Goal: Task Accomplishment & Management: Complete application form

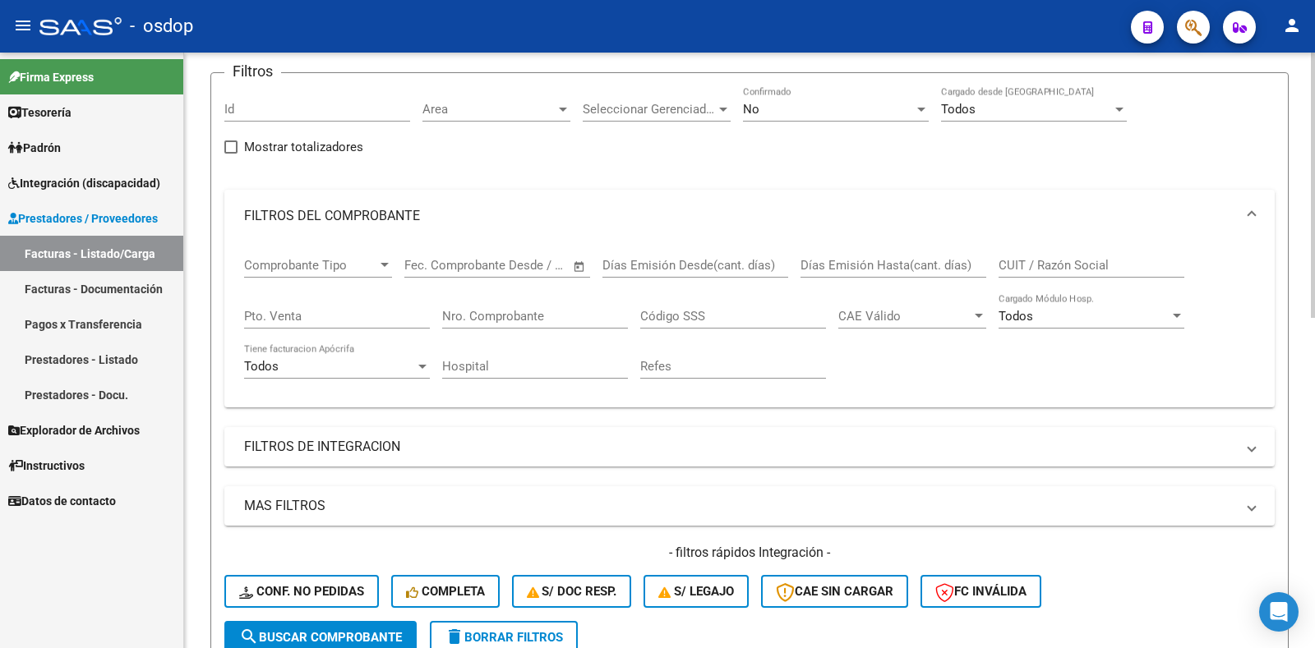
scroll to position [82, 0]
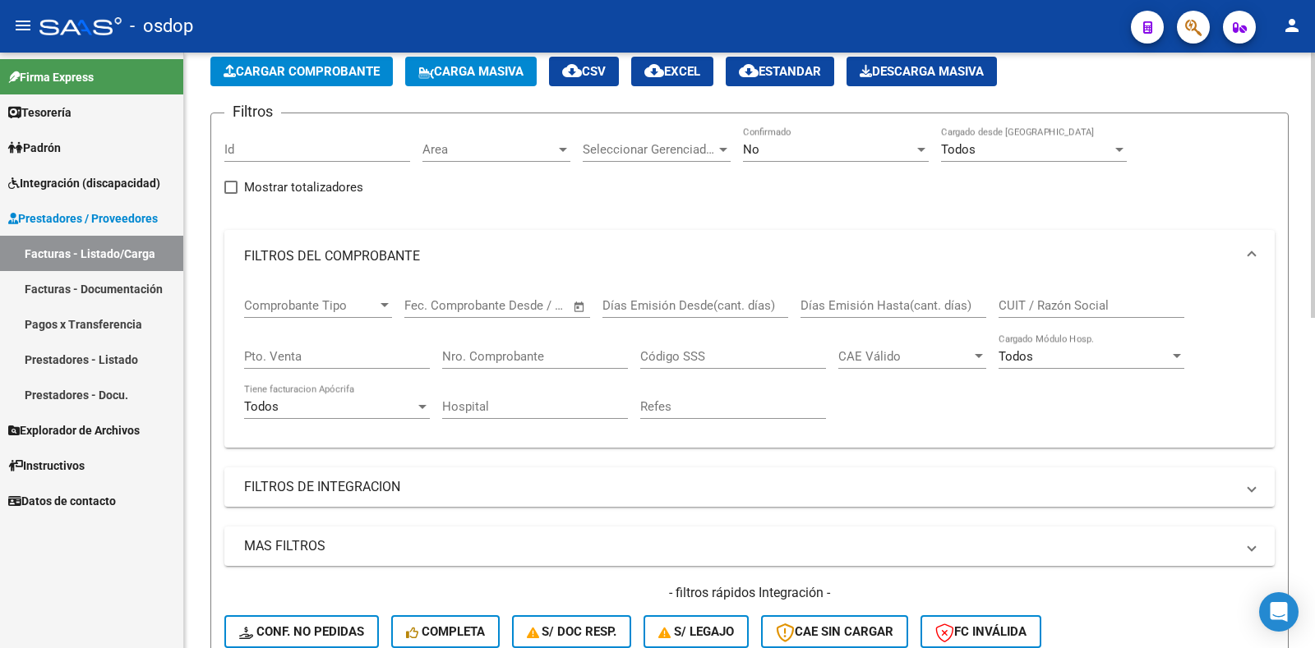
click at [1057, 298] on input "CUIT / Razón Social" at bounding box center [1091, 305] width 186 height 15
paste input "27312844716"
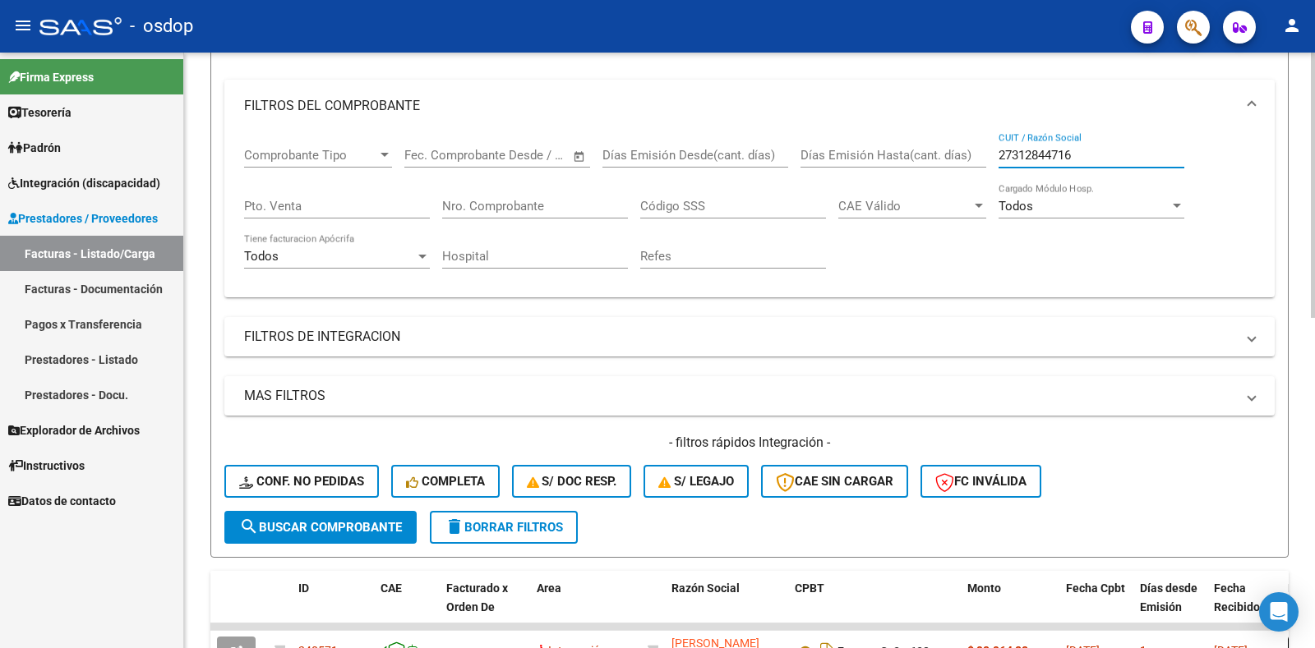
scroll to position [246, 0]
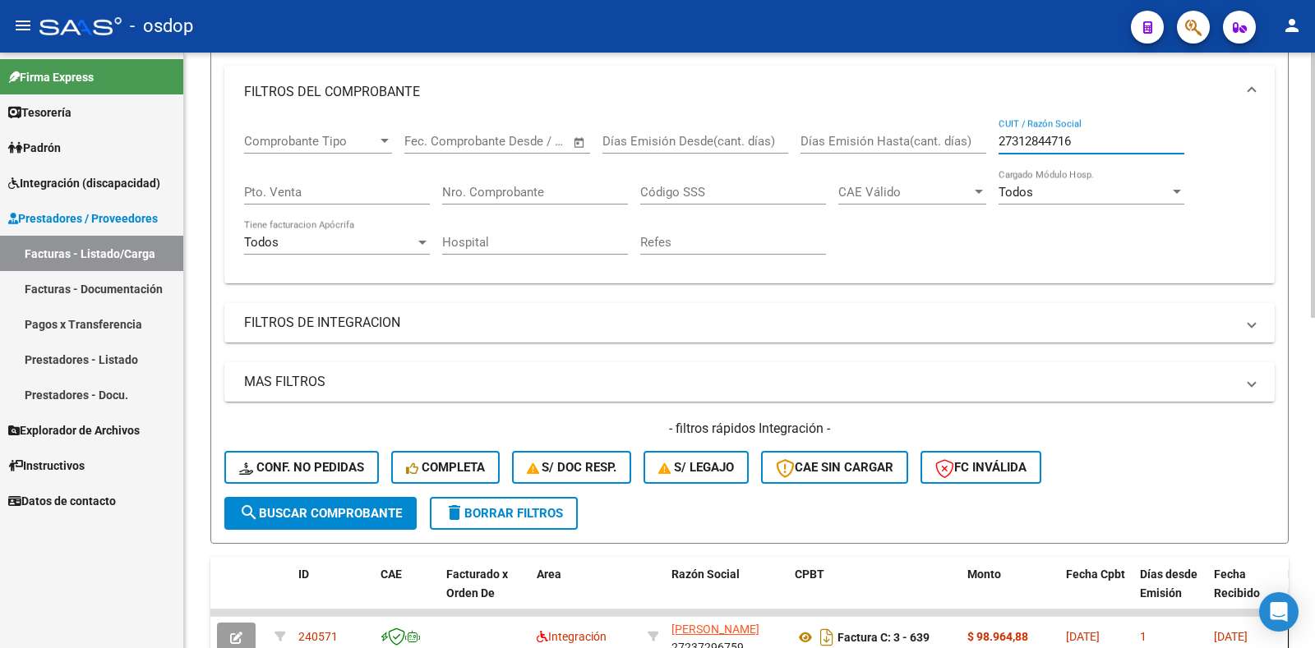
type input "27312844716"
click at [265, 519] on span "search Buscar Comprobante" at bounding box center [320, 513] width 163 height 15
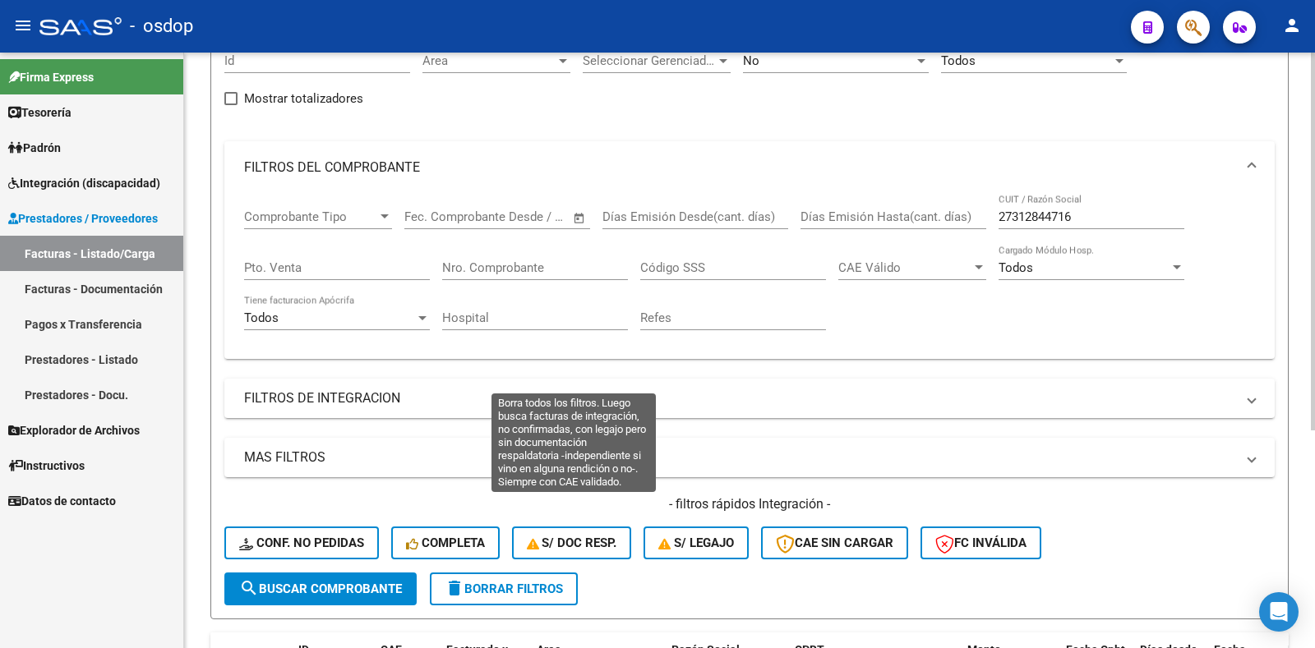
scroll to position [0, 0]
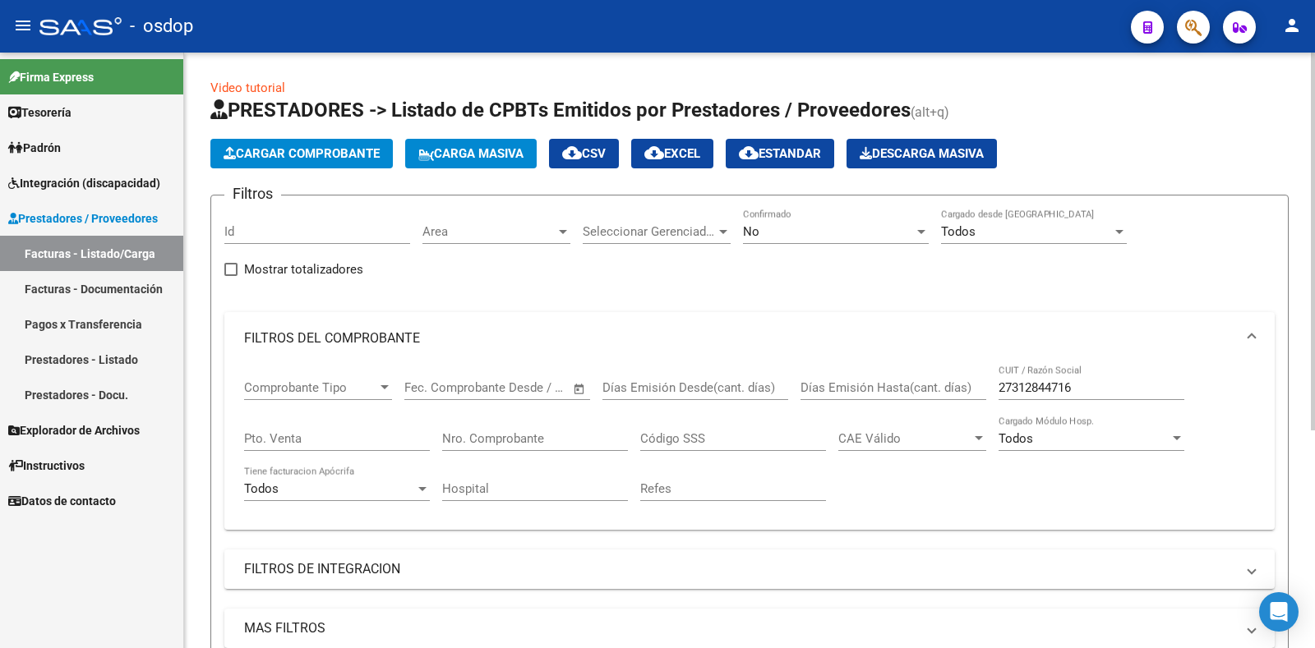
click at [317, 142] on button "Cargar Comprobante" at bounding box center [301, 154] width 182 height 30
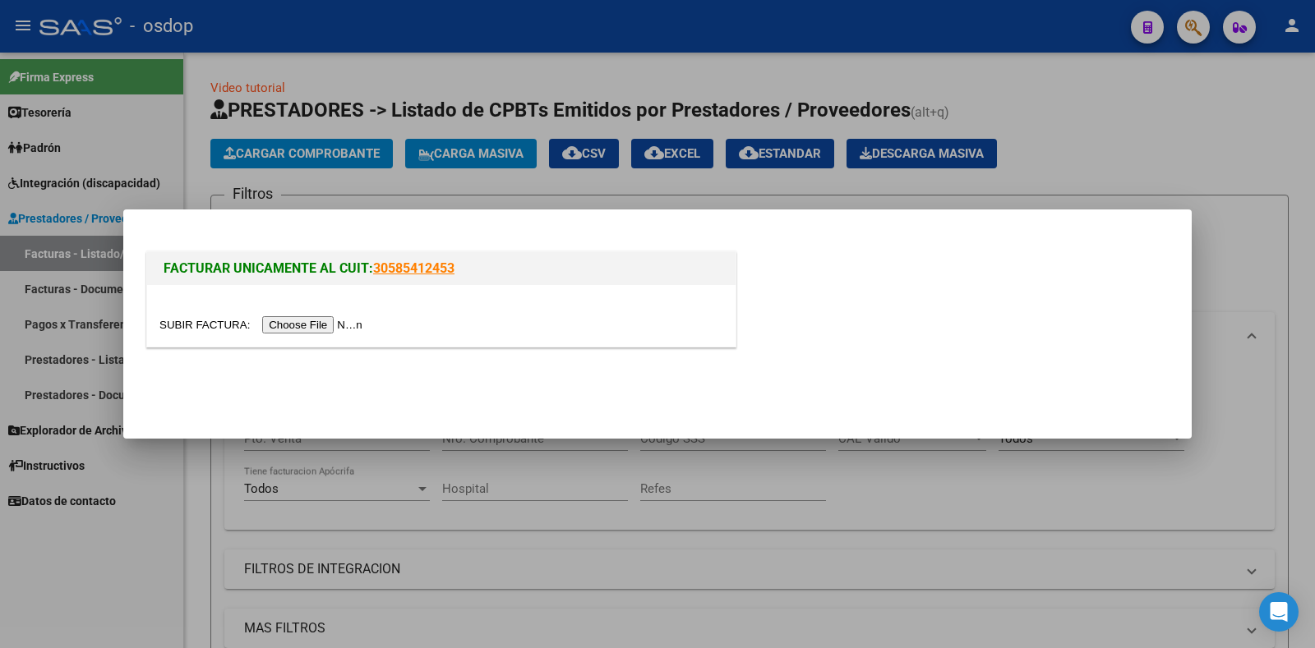
click at [329, 325] on input "file" at bounding box center [263, 324] width 208 height 17
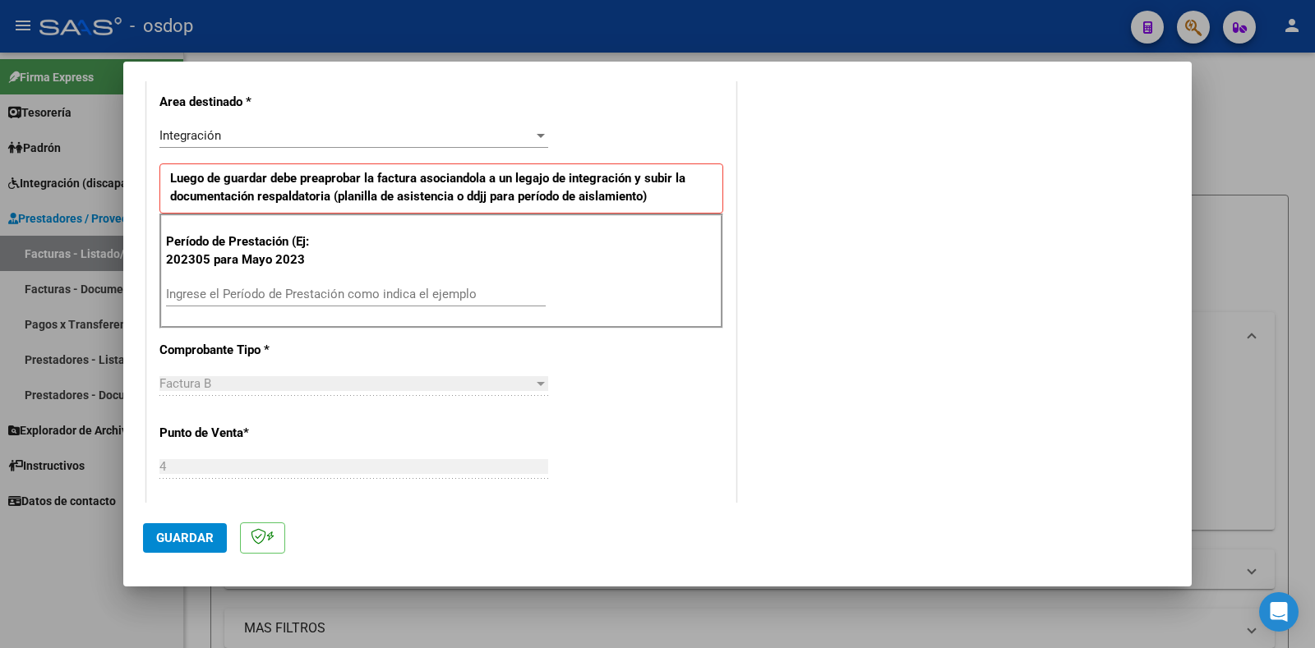
scroll to position [411, 0]
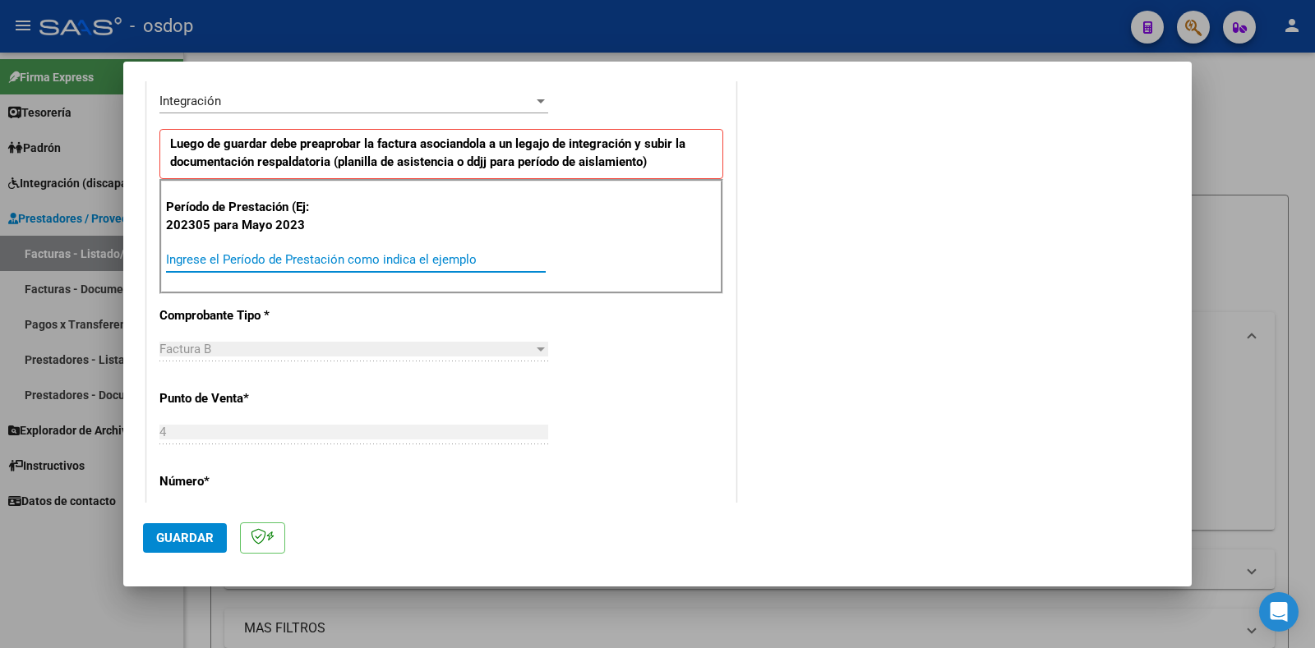
click at [280, 261] on input "Ingrese el Período de Prestación como indica el ejemplo" at bounding box center [356, 259] width 380 height 15
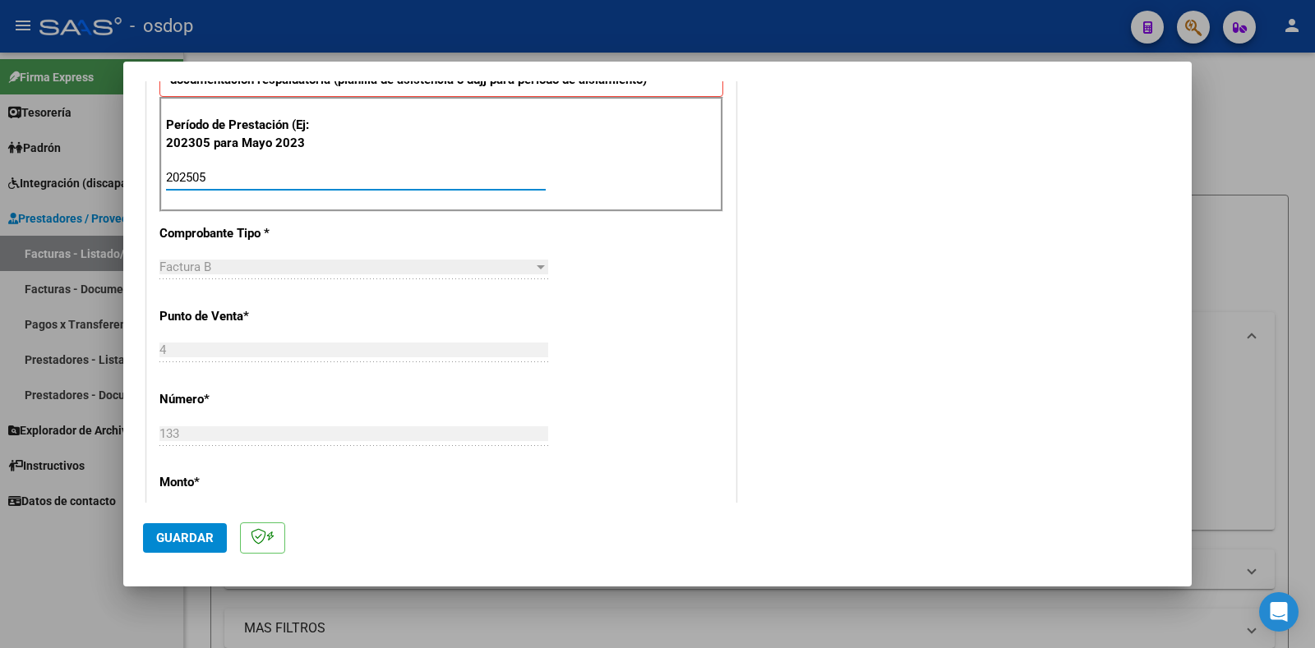
scroll to position [575, 0]
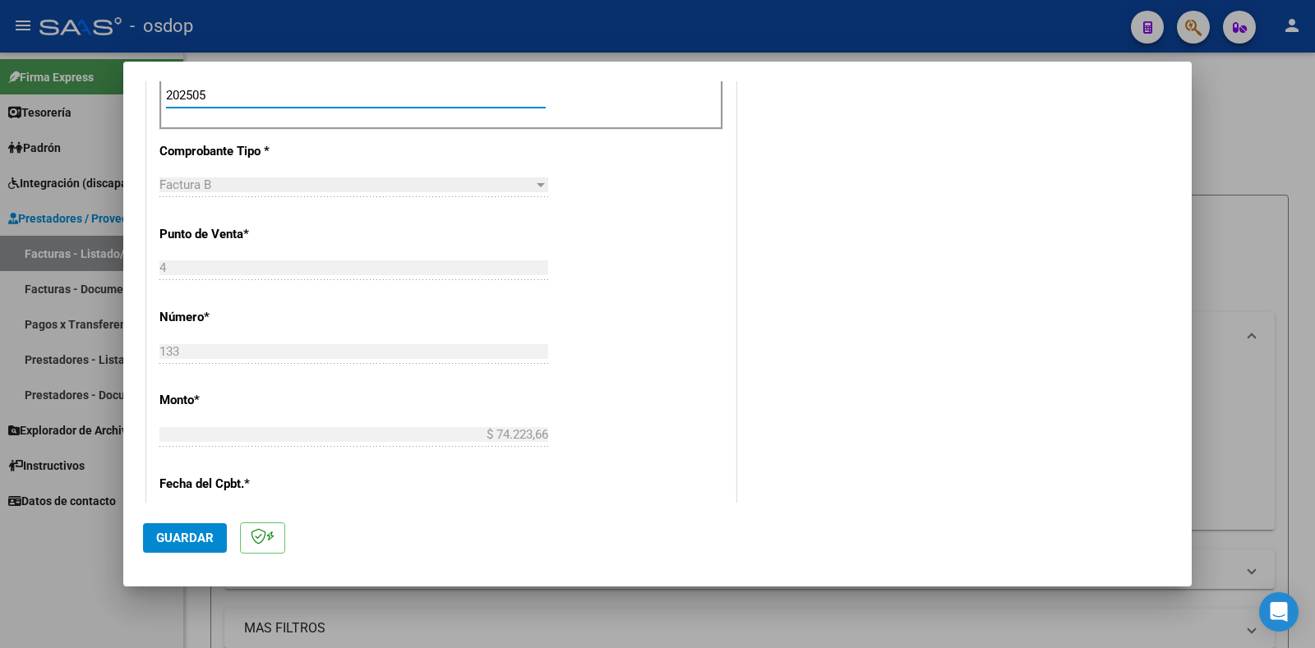
type input "202505"
click at [188, 539] on span "Guardar" at bounding box center [185, 538] width 58 height 15
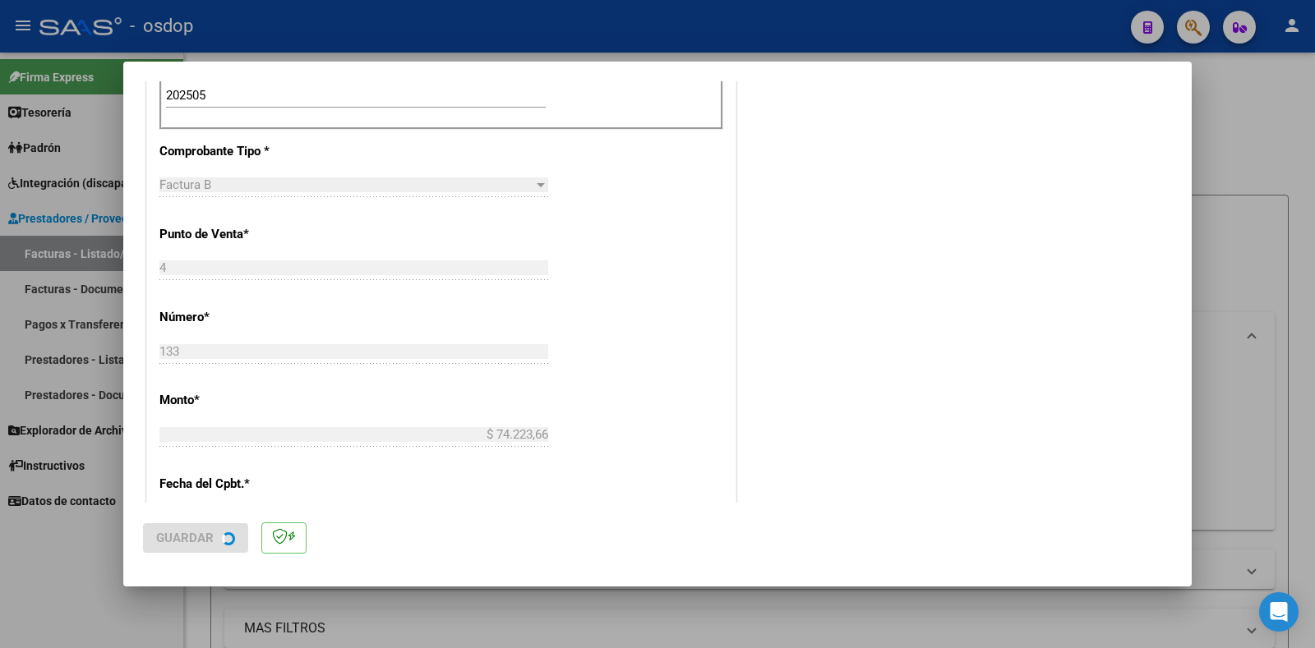
scroll to position [0, 0]
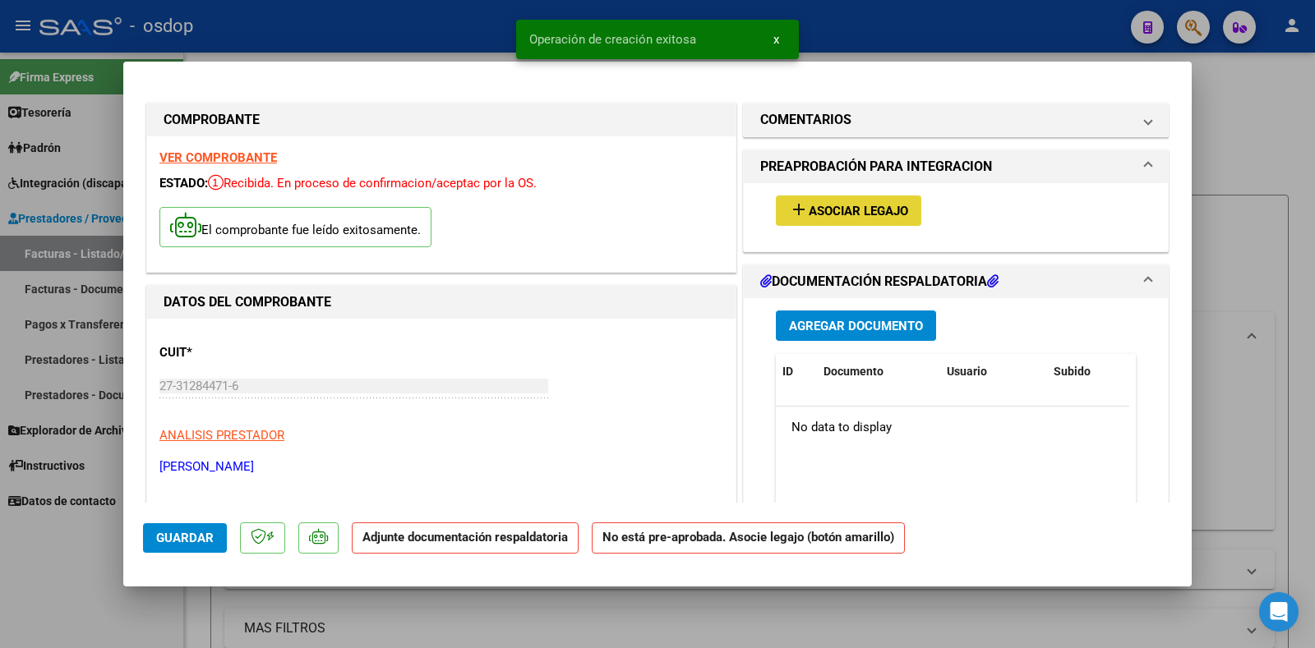
click at [855, 208] on span "Asociar Legajo" at bounding box center [858, 211] width 99 height 15
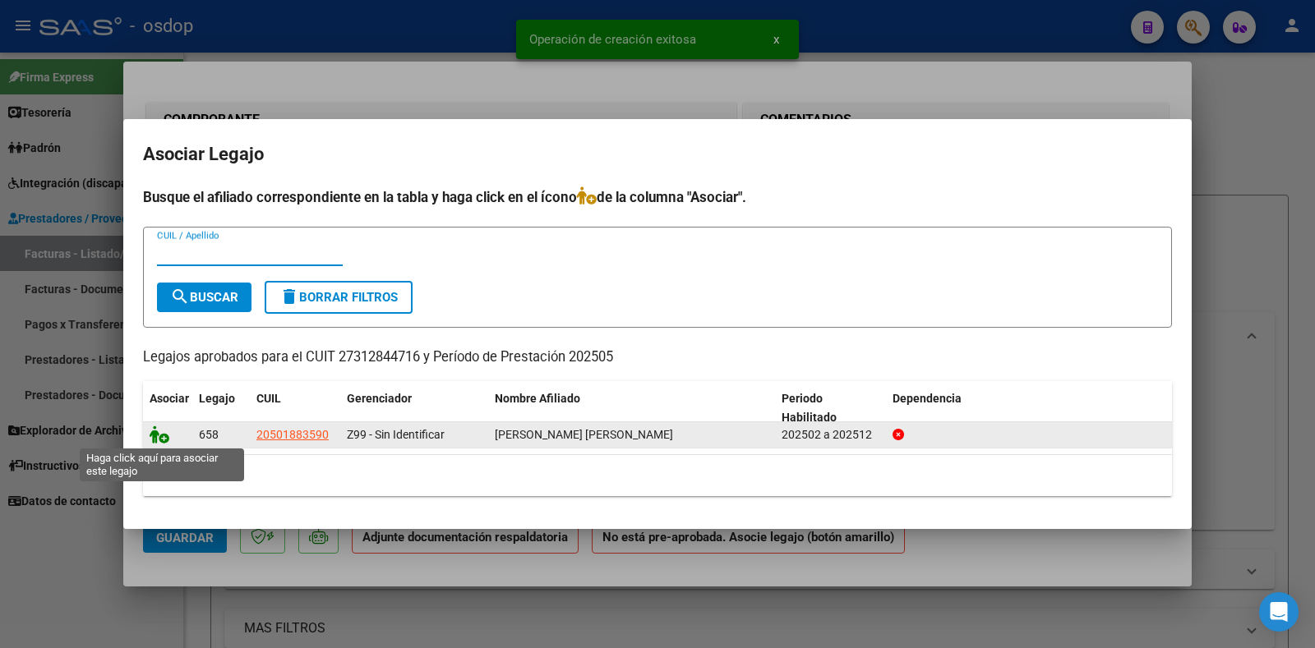
click at [164, 435] on icon at bounding box center [160, 435] width 20 height 18
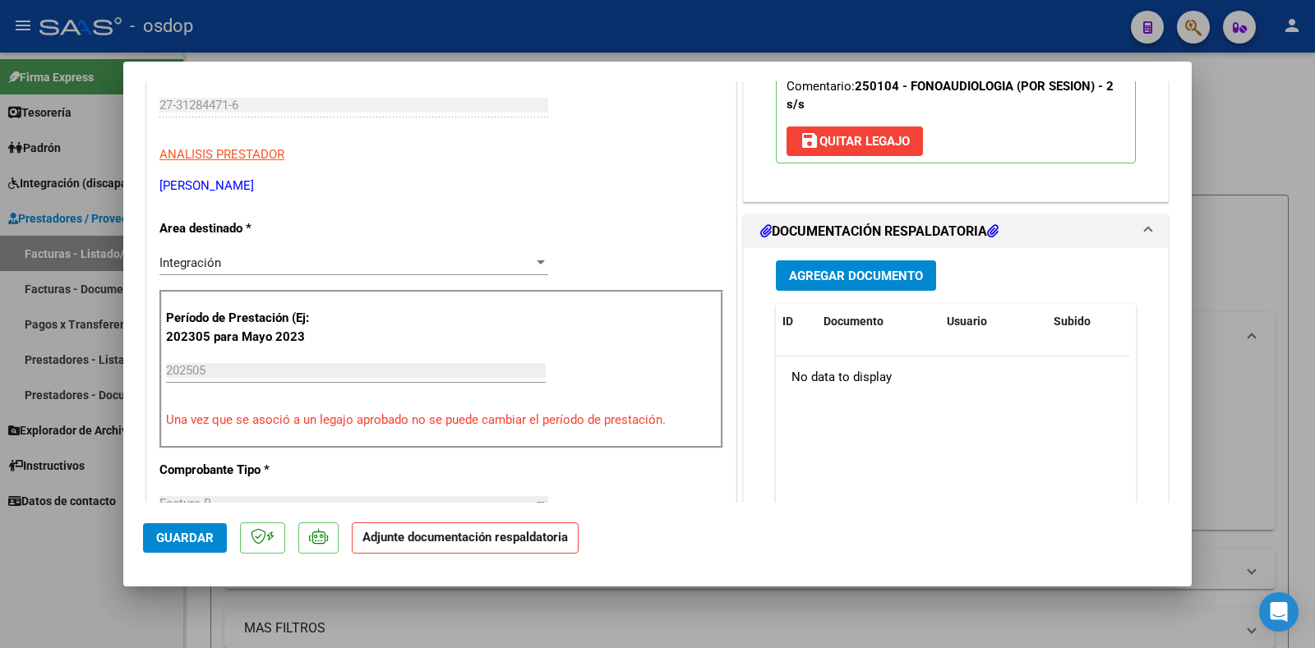
scroll to position [411, 0]
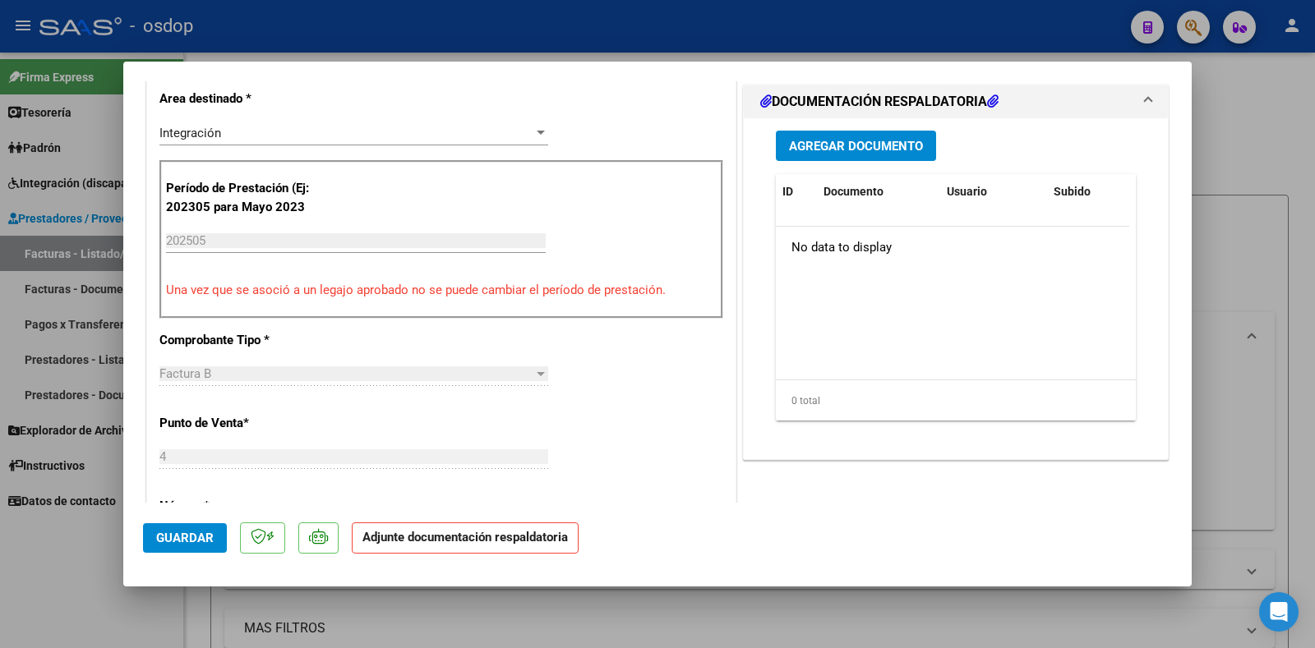
click at [870, 151] on span "Agregar Documento" at bounding box center [856, 146] width 134 height 15
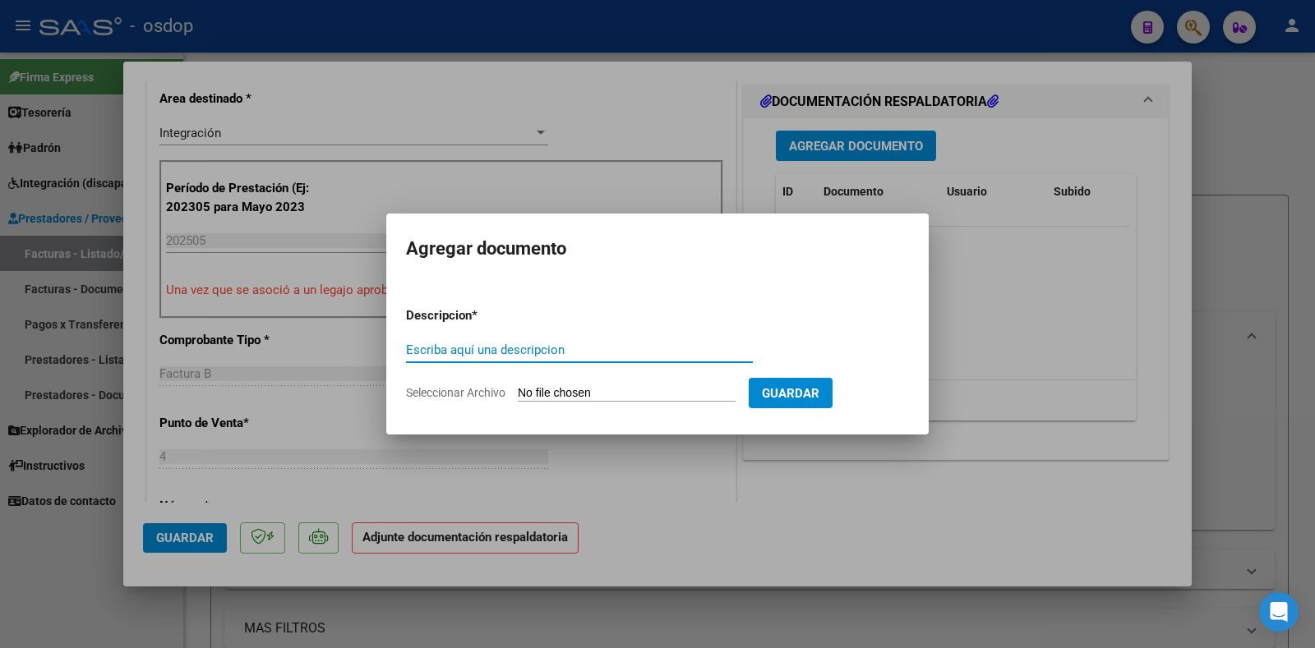
click at [497, 353] on input "Escriba aquí una descripcion" at bounding box center [579, 350] width 347 height 15
type input "DDJJ ASISTENCIA"
click at [596, 390] on input "Seleccionar Archivo" at bounding box center [627, 394] width 218 height 16
type input "C:\fakepath\ddjjj asistencia mayo fono.pdf"
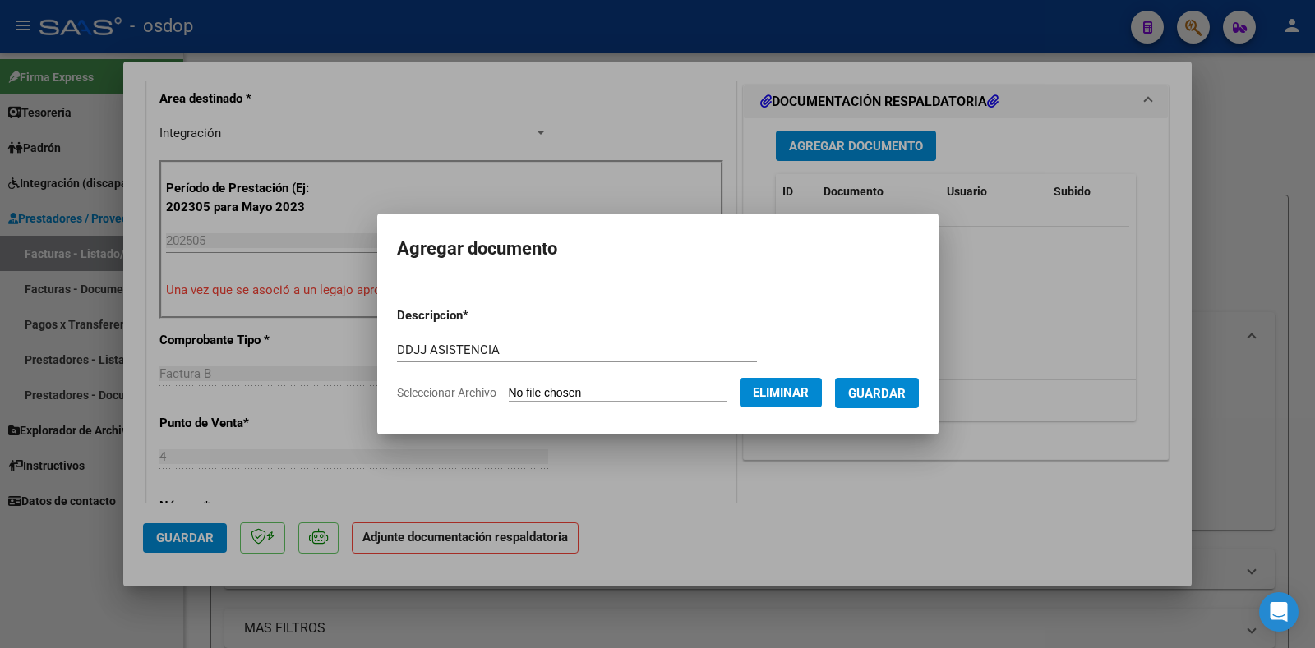
click at [888, 400] on span "Guardar" at bounding box center [877, 393] width 58 height 15
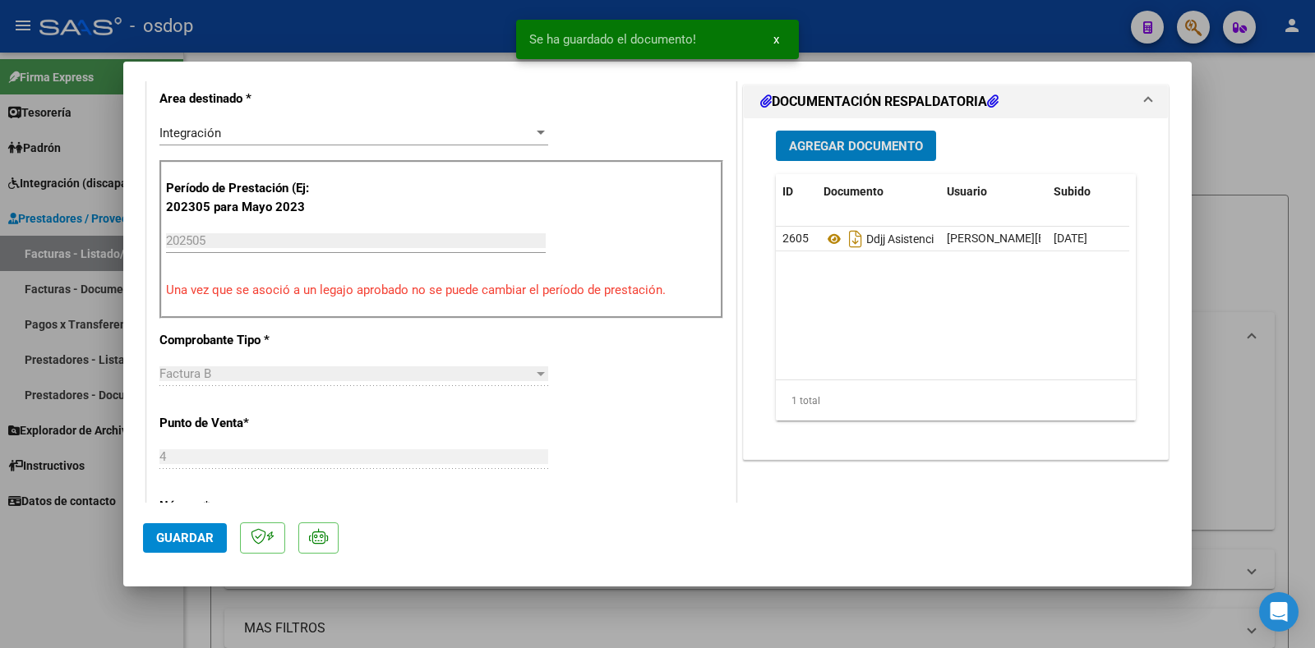
click at [171, 531] on span "Guardar" at bounding box center [185, 538] width 58 height 15
click at [191, 537] on span "Guardar" at bounding box center [185, 538] width 58 height 15
click at [437, 615] on div at bounding box center [657, 324] width 1315 height 648
type input "$ 0,00"
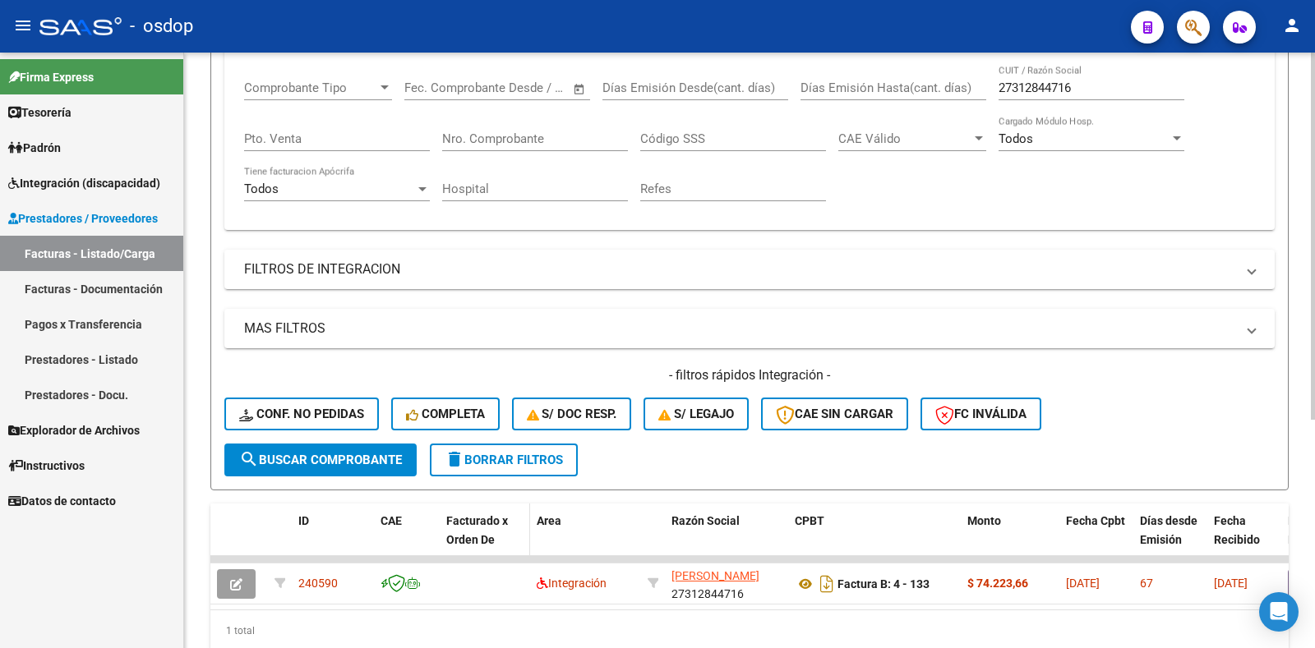
scroll to position [370, 0]
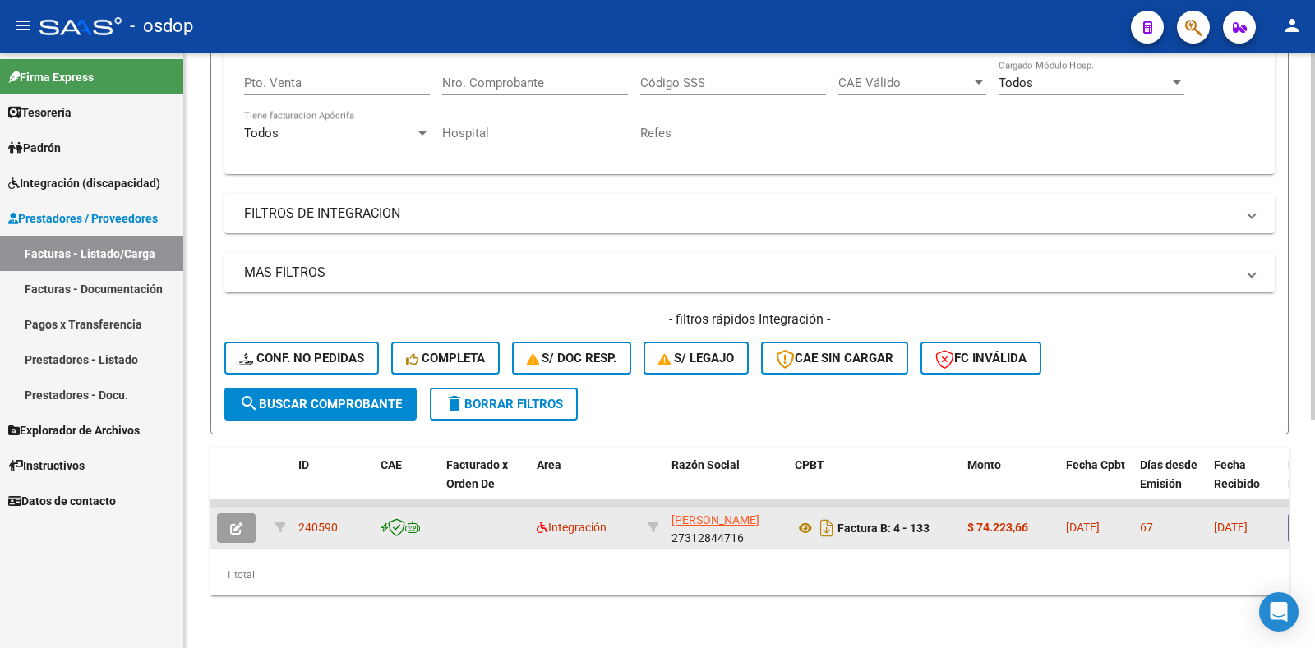
drag, startPoint x: 337, startPoint y: 510, endPoint x: 297, endPoint y: 511, distance: 39.4
click at [297, 511] on datatable-body-cell "240590" at bounding box center [333, 528] width 82 height 40
copy span "240590"
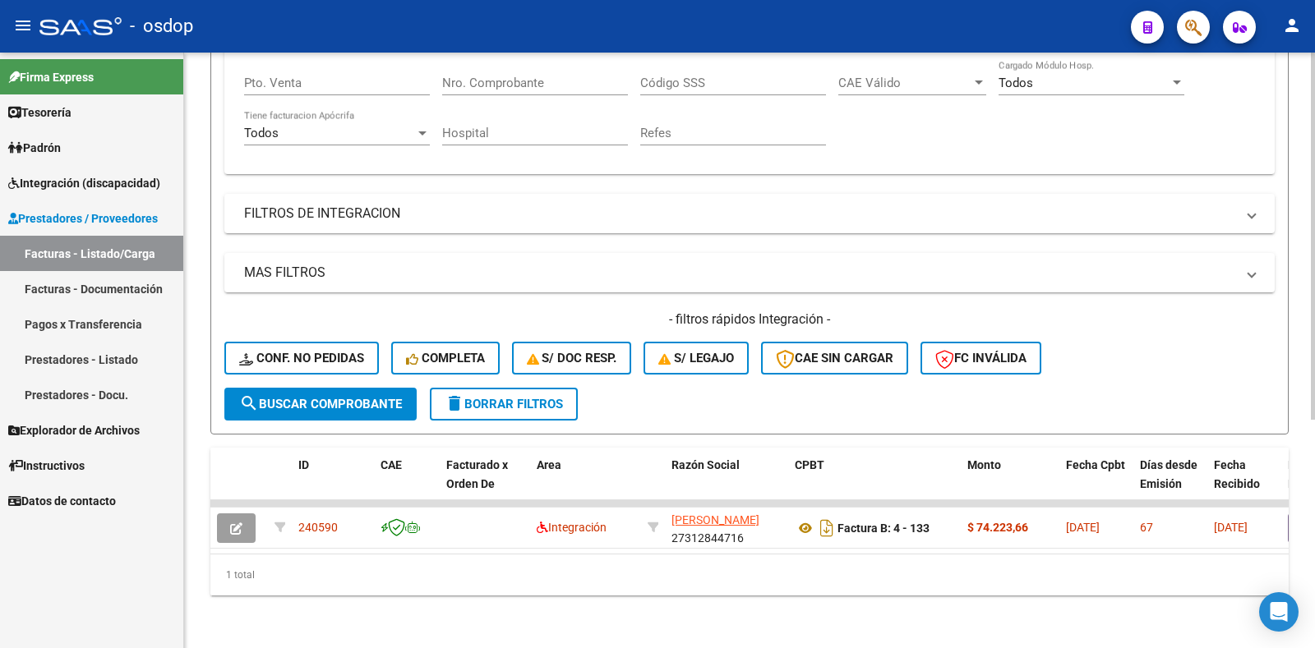
click at [486, 397] on span "delete Borrar Filtros" at bounding box center [504, 404] width 118 height 15
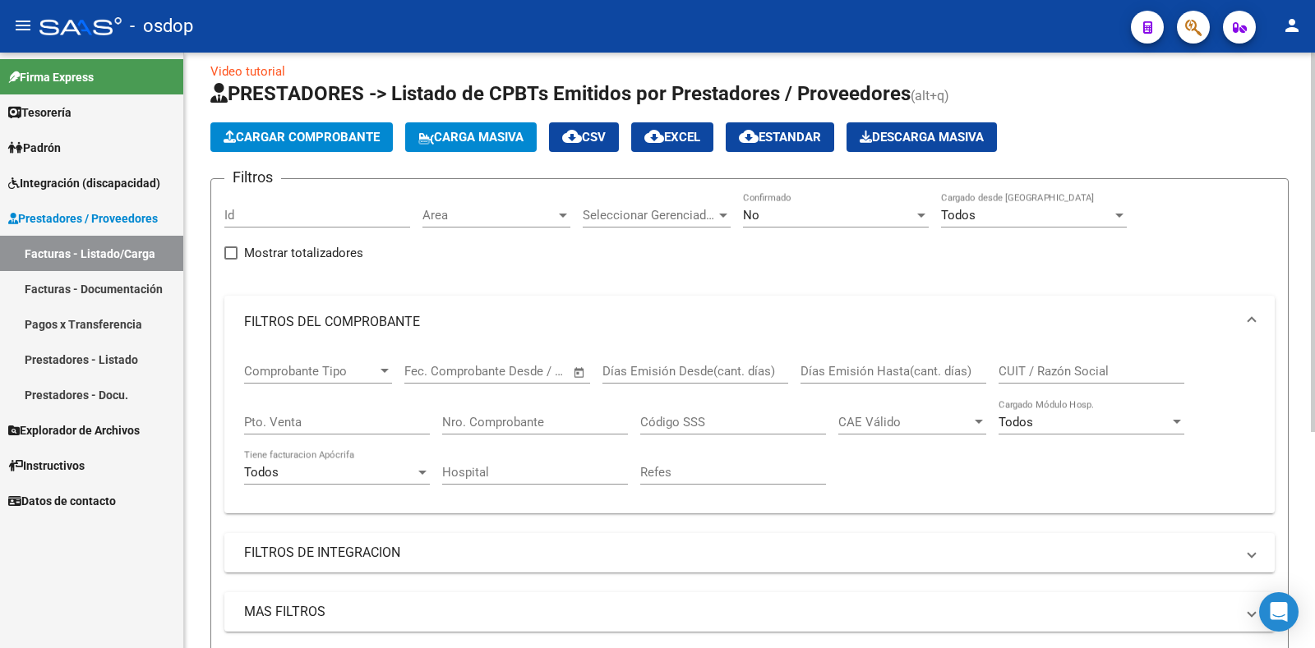
scroll to position [0, 0]
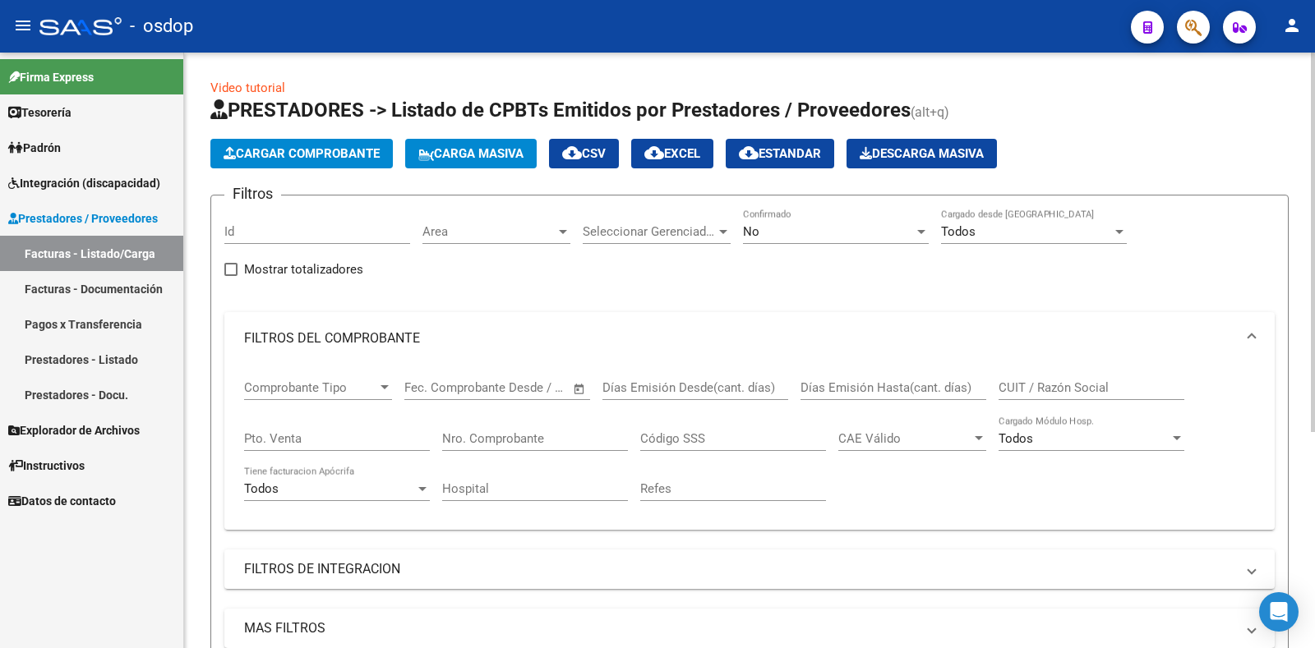
click at [307, 163] on button "Cargar Comprobante" at bounding box center [301, 154] width 182 height 30
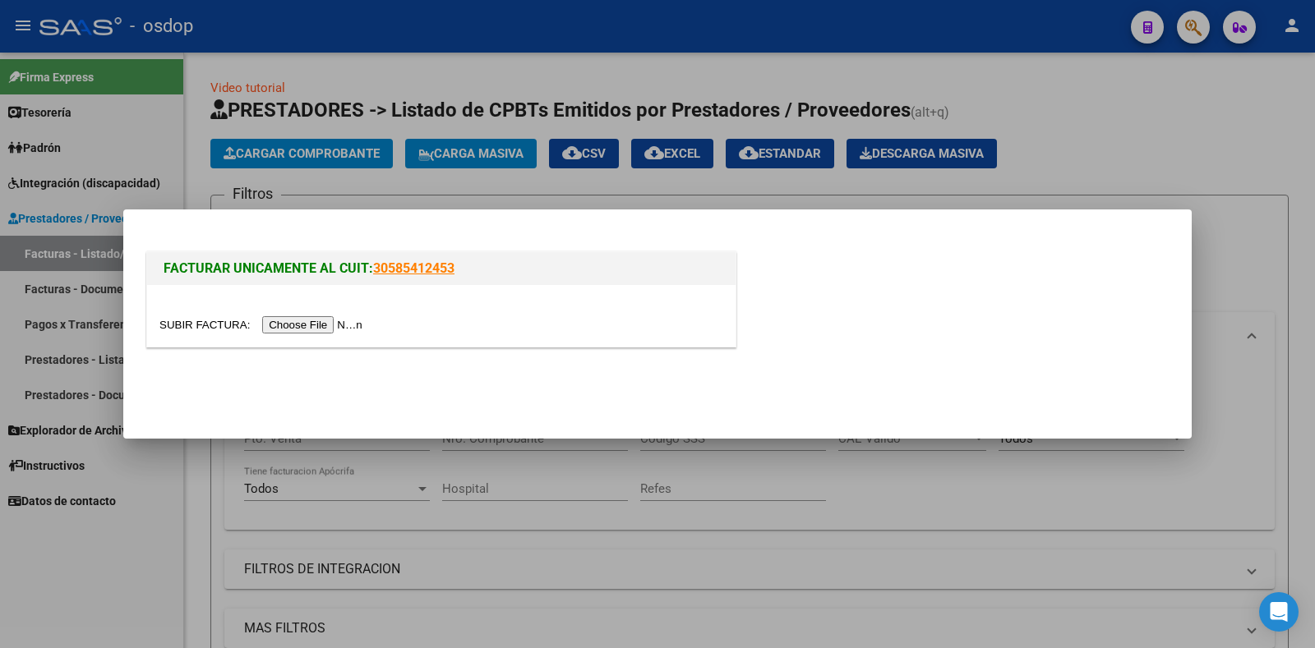
click at [325, 327] on input "file" at bounding box center [263, 324] width 208 height 17
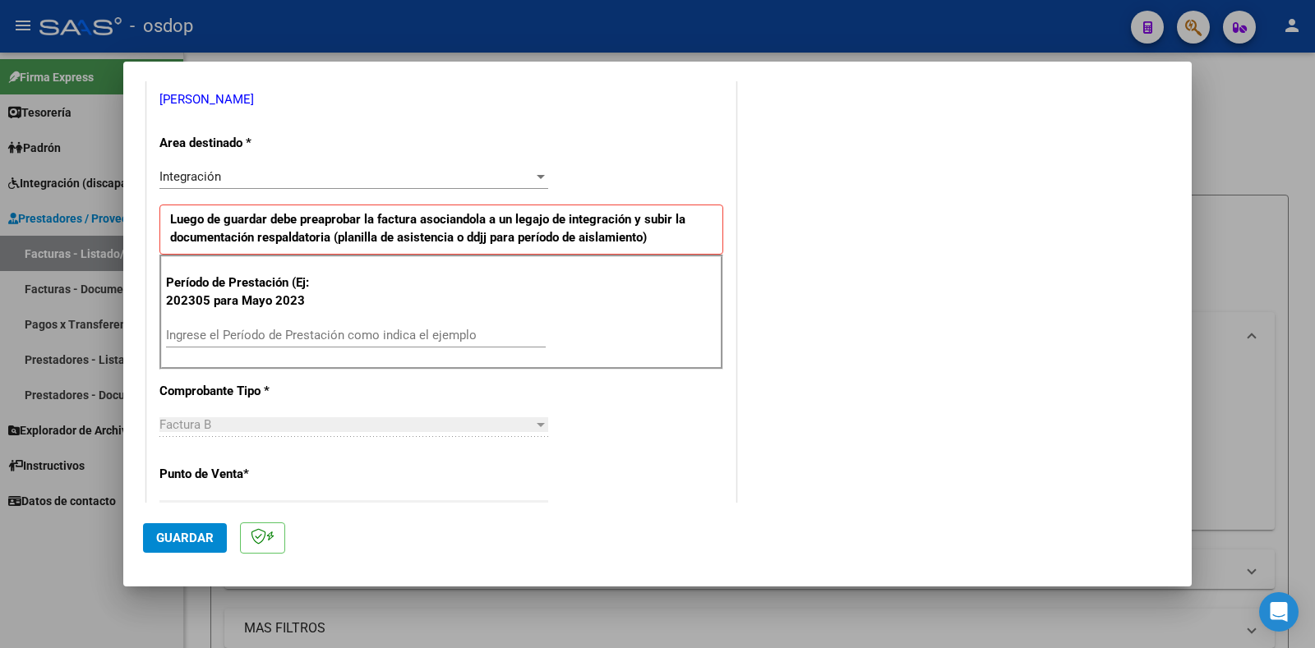
scroll to position [329, 0]
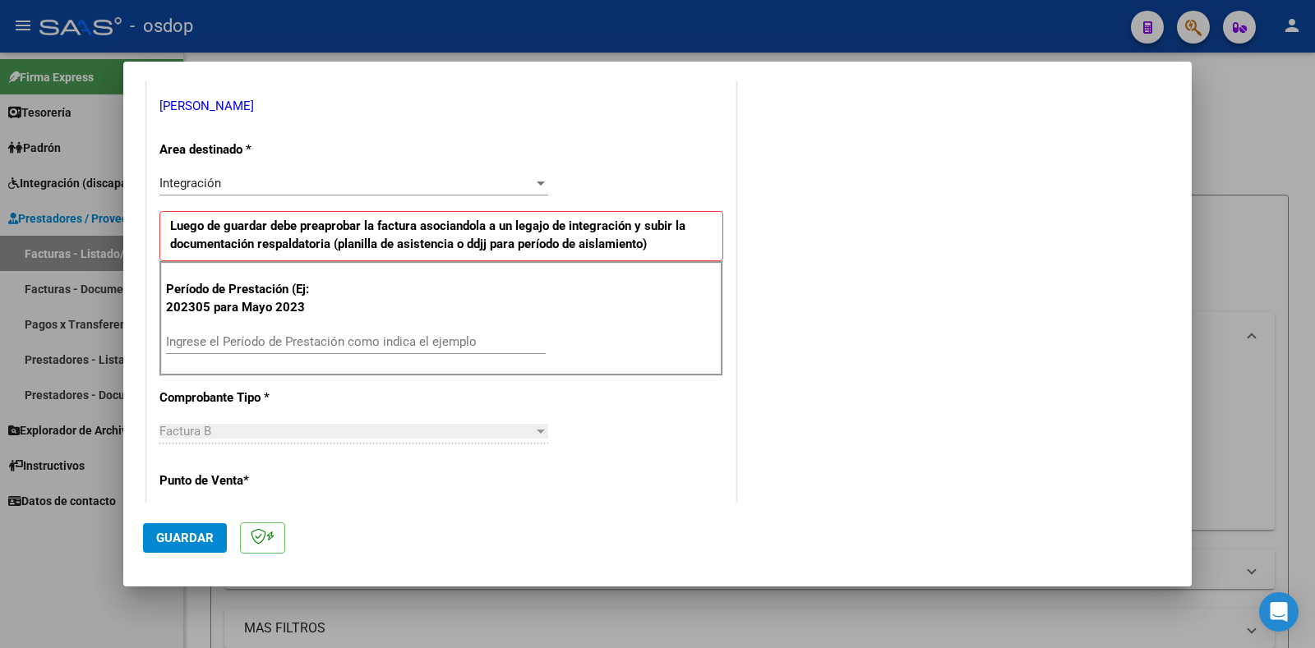
click at [336, 329] on div "Ingrese el Período de Prestación como indica el ejemplo" at bounding box center [356, 341] width 380 height 25
click at [329, 342] on input "Ingrese el Período de Prestación como indica el ejemplo" at bounding box center [356, 341] width 380 height 15
click at [352, 343] on input "Ingrese el Período de Prestación como indica el ejemplo" at bounding box center [356, 341] width 380 height 15
type input "202507"
click at [186, 541] on span "Guardar" at bounding box center [185, 538] width 58 height 15
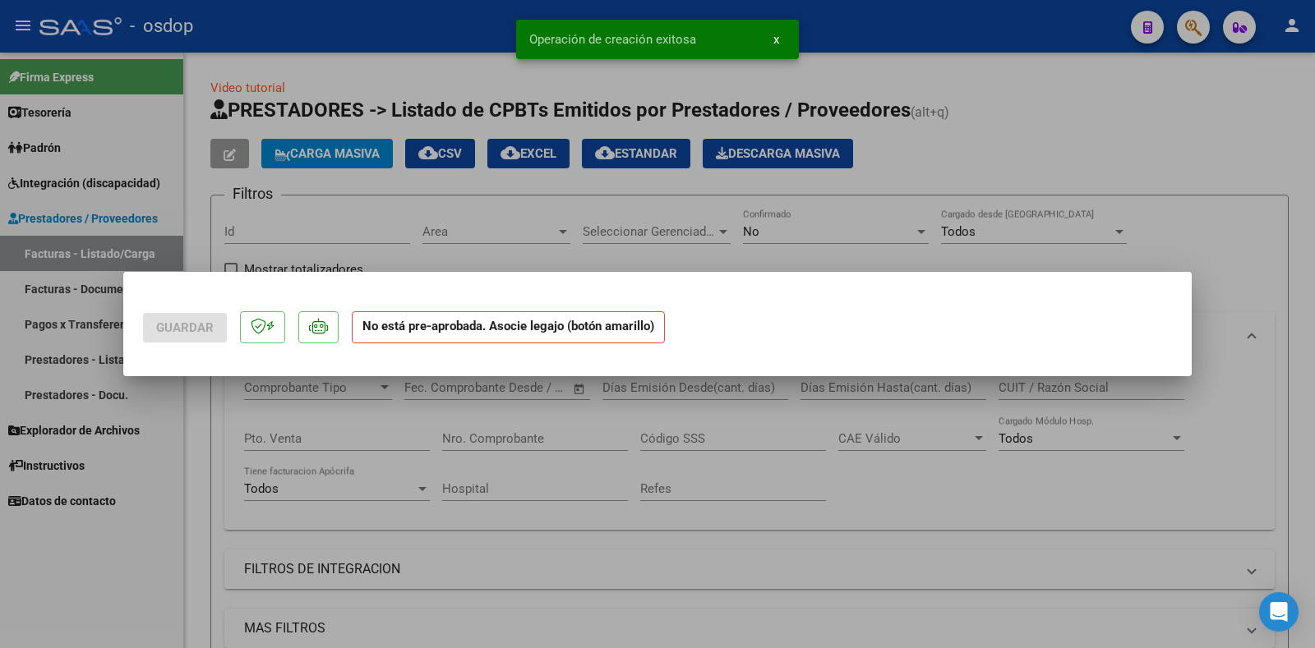
scroll to position [0, 0]
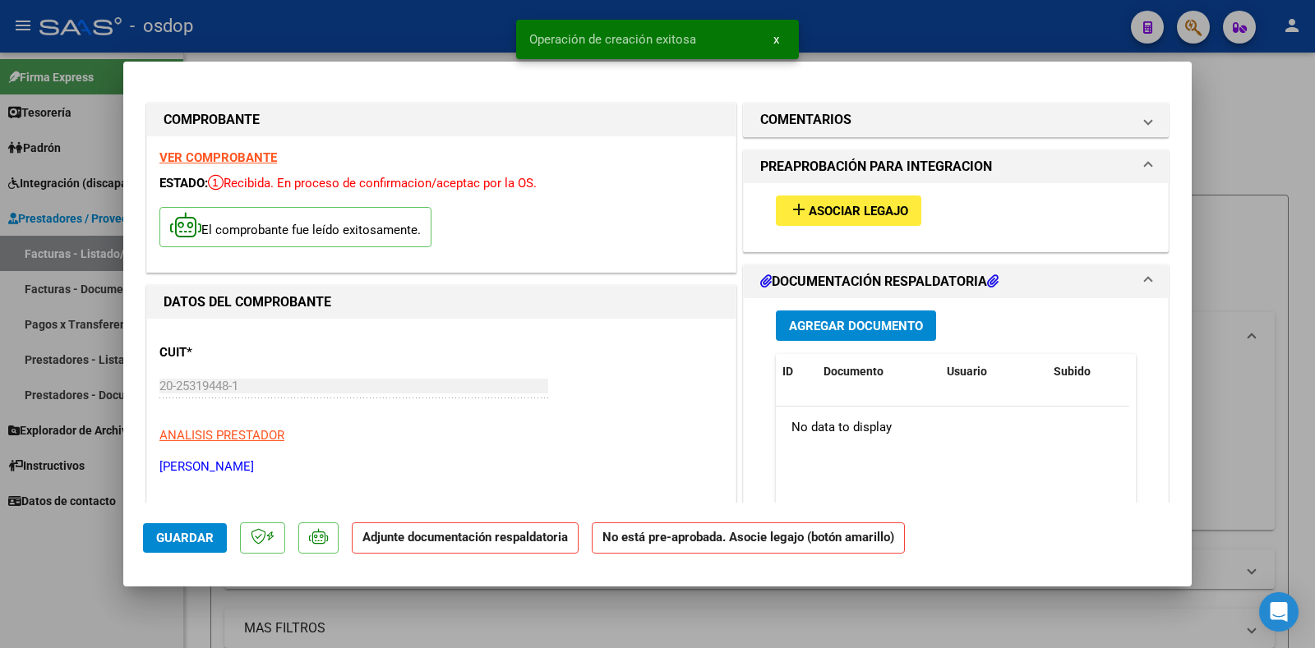
click at [866, 220] on button "add Asociar Legajo" at bounding box center [848, 211] width 145 height 30
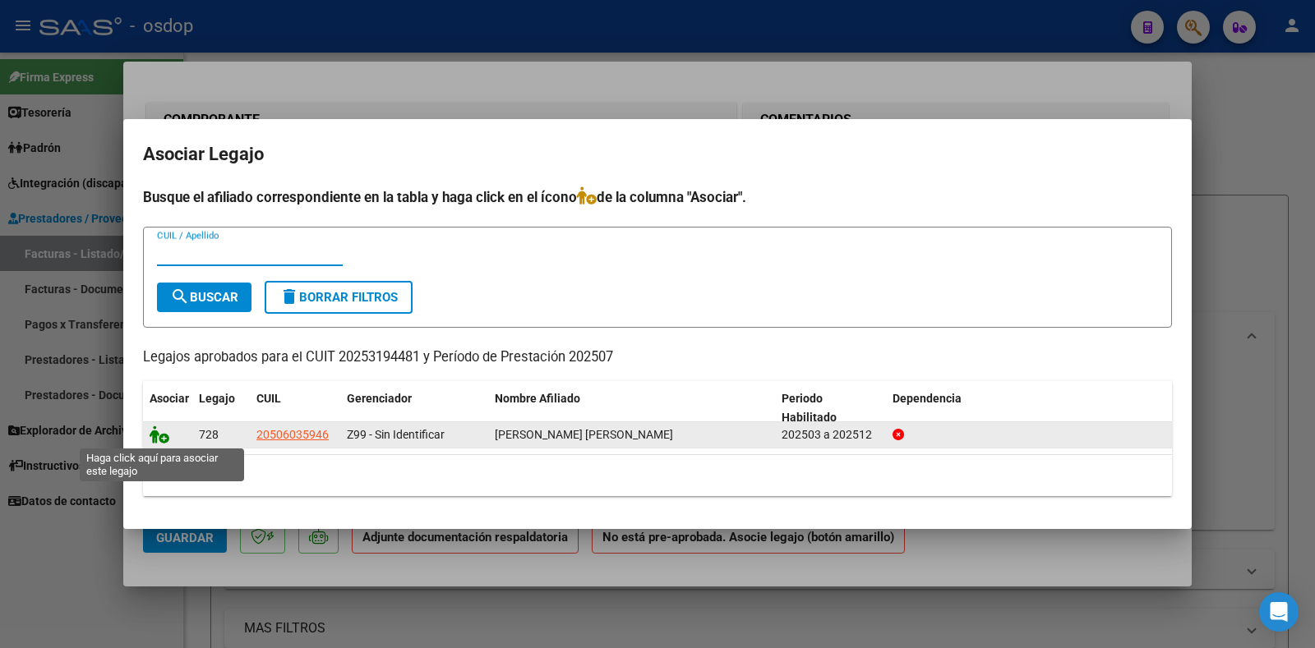
click at [150, 438] on icon at bounding box center [160, 435] width 20 height 18
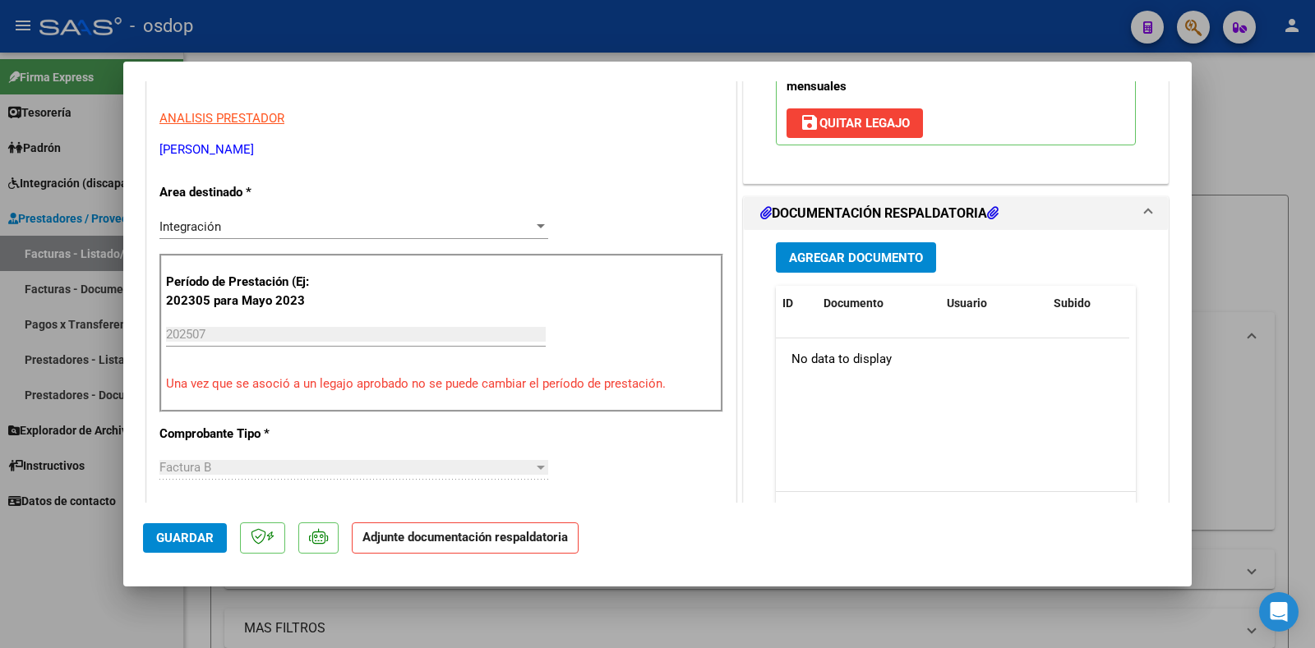
scroll to position [411, 0]
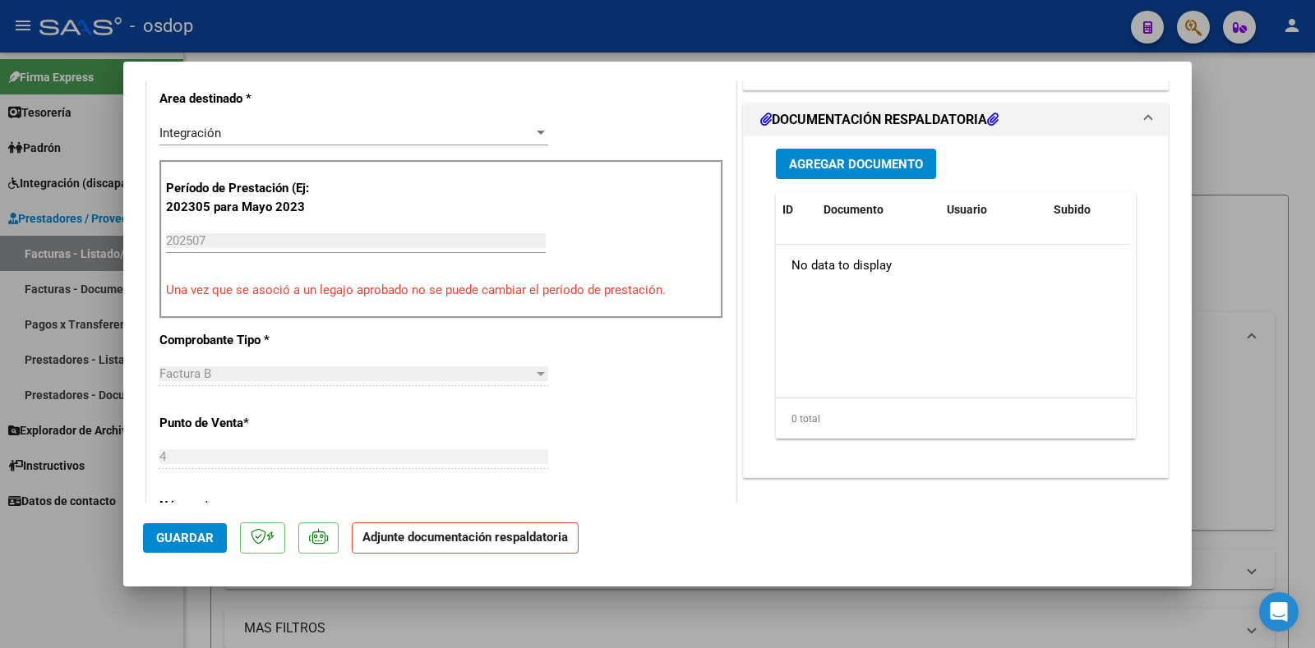
click at [891, 168] on span "Agregar Documento" at bounding box center [856, 164] width 134 height 15
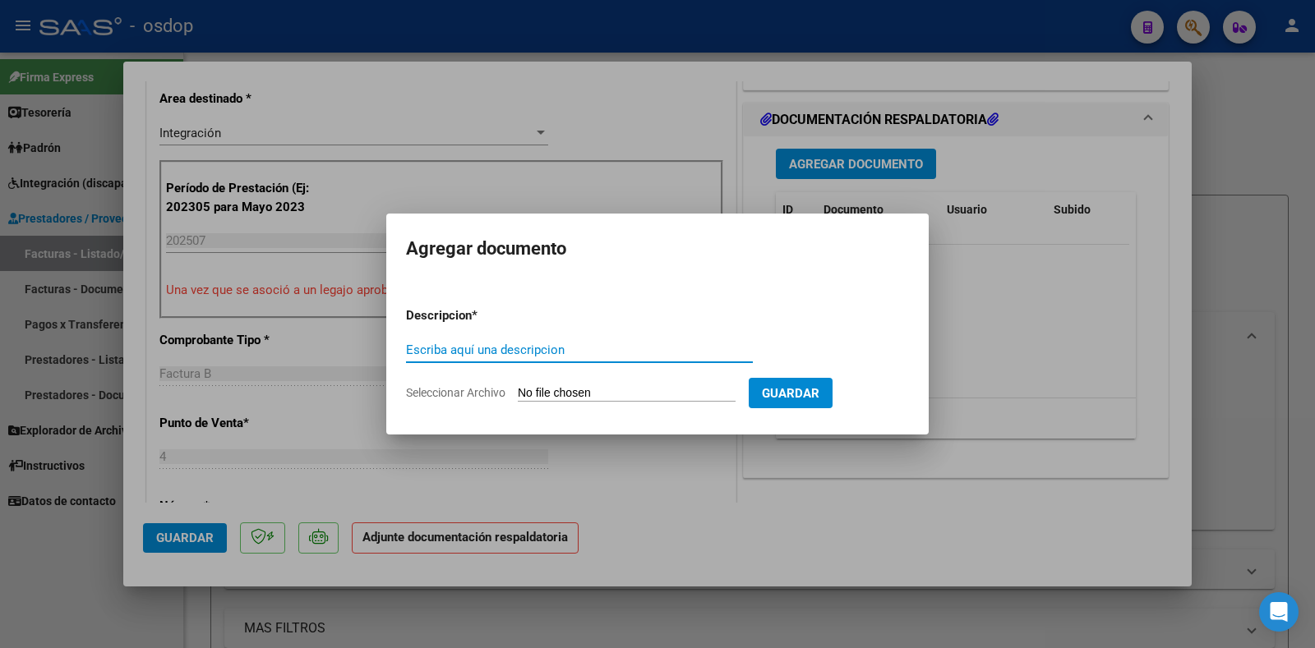
click at [429, 352] on input "Escriba aquí una descripcion" at bounding box center [579, 350] width 347 height 15
type input "DDJJ ASISTENCIA"
click at [629, 387] on input "Seleccionar Archivo" at bounding box center [627, 394] width 218 height 16
type input "C:\fakepath\asistencia julio.pdf"
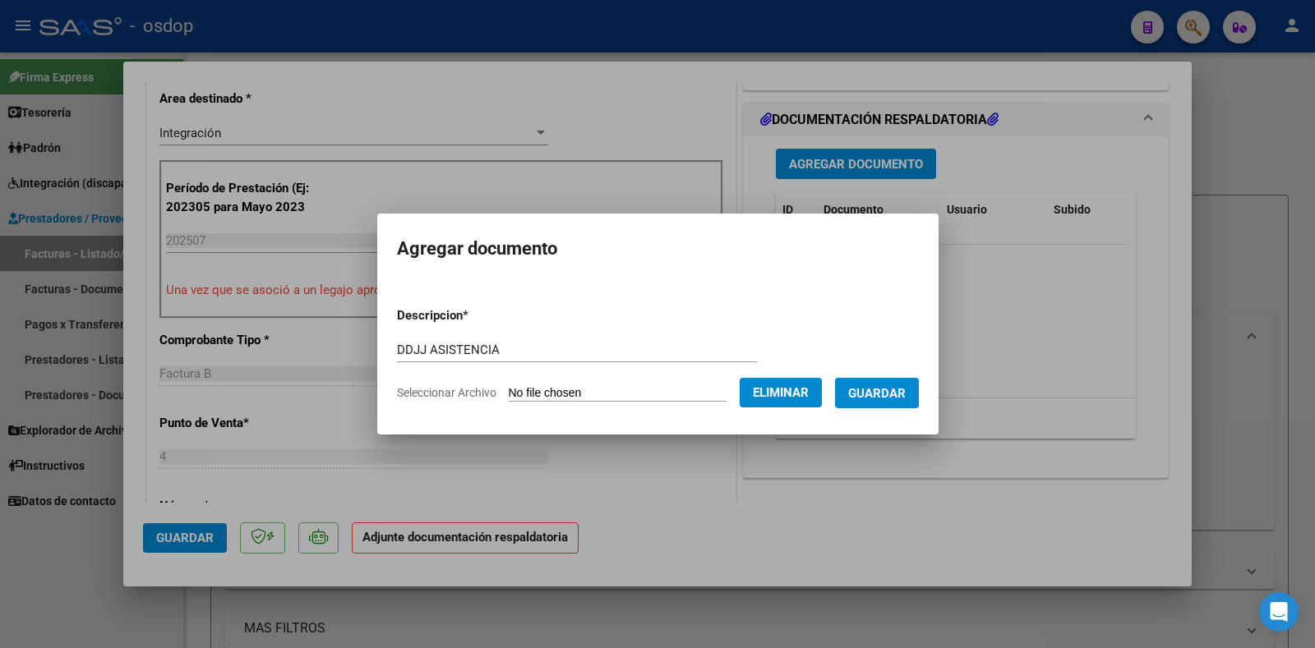
click at [896, 390] on span "Guardar" at bounding box center [877, 393] width 58 height 15
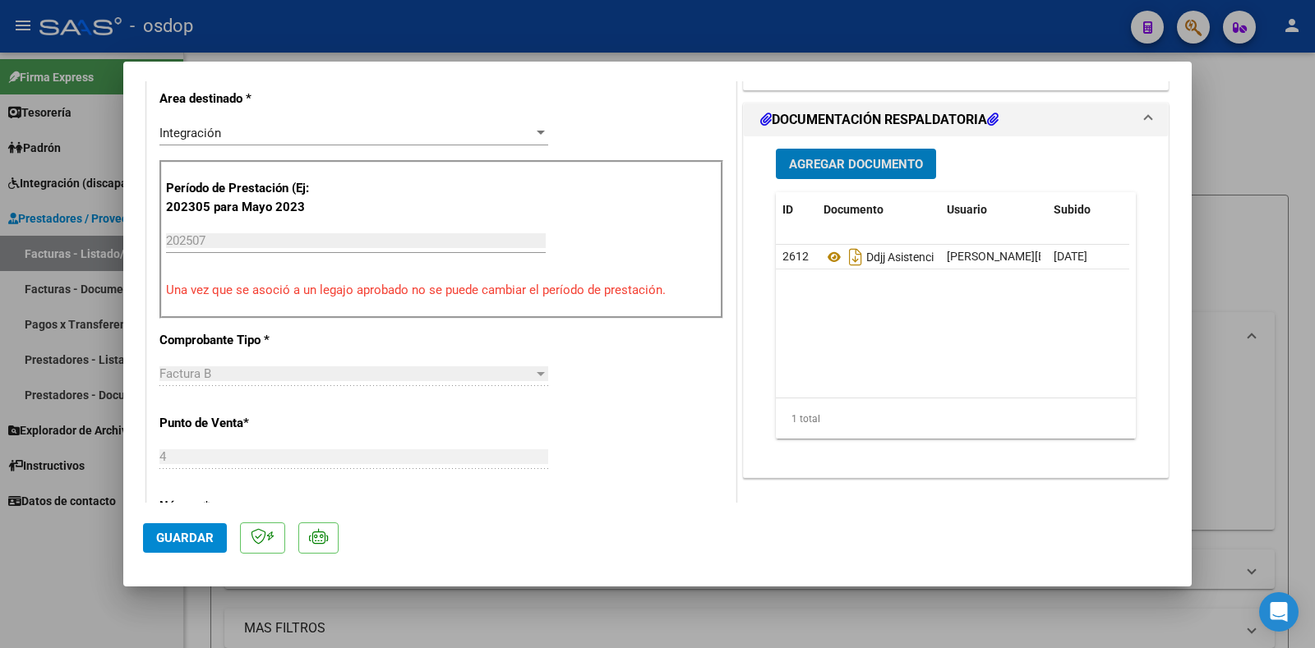
click at [191, 538] on span "Guardar" at bounding box center [185, 538] width 58 height 15
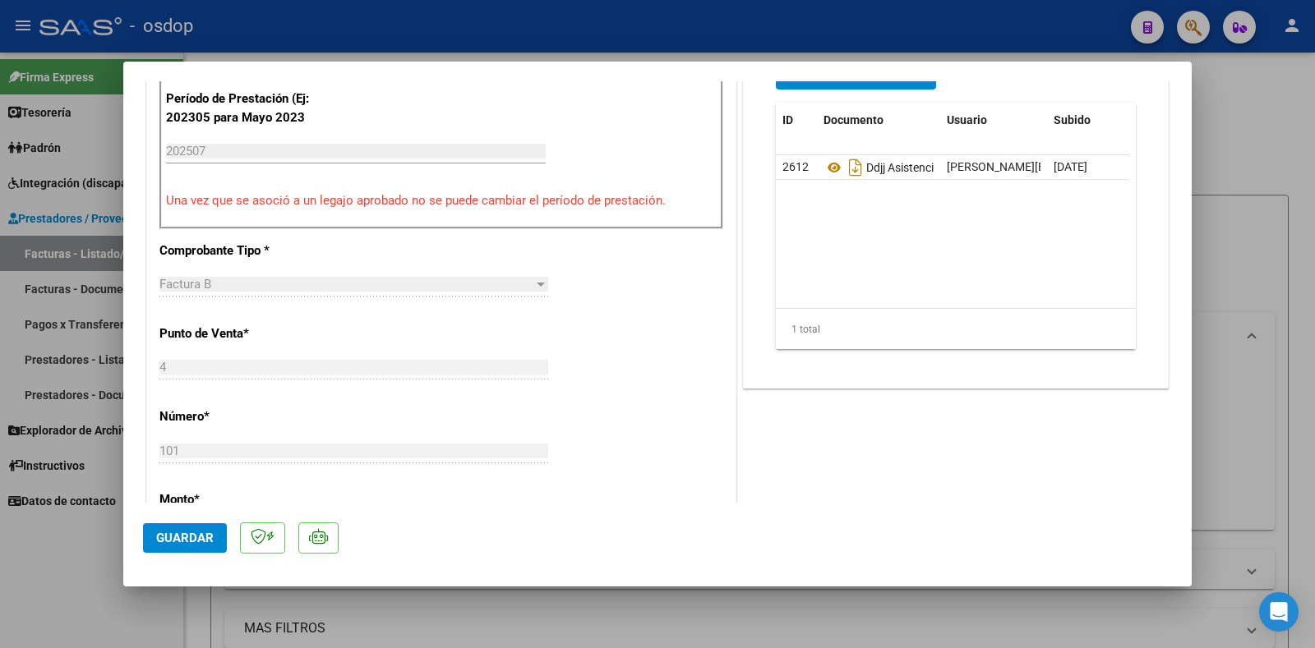
scroll to position [657, 0]
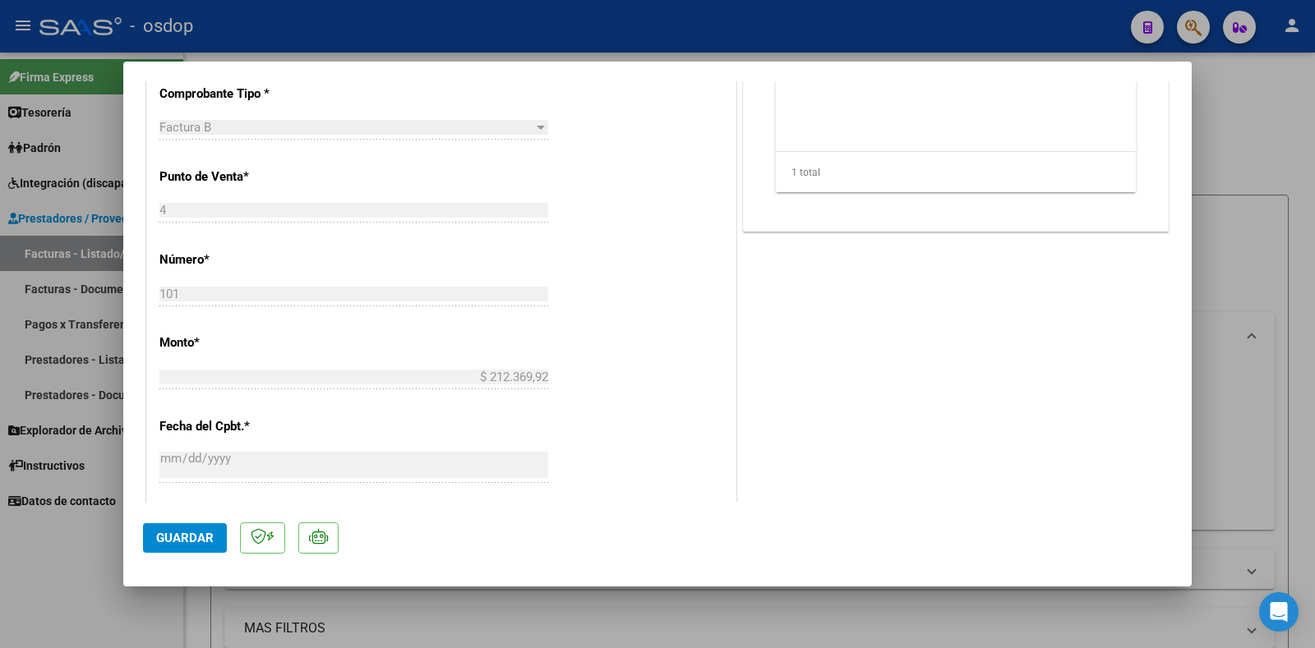
click at [205, 538] on span "Guardar" at bounding box center [185, 538] width 58 height 15
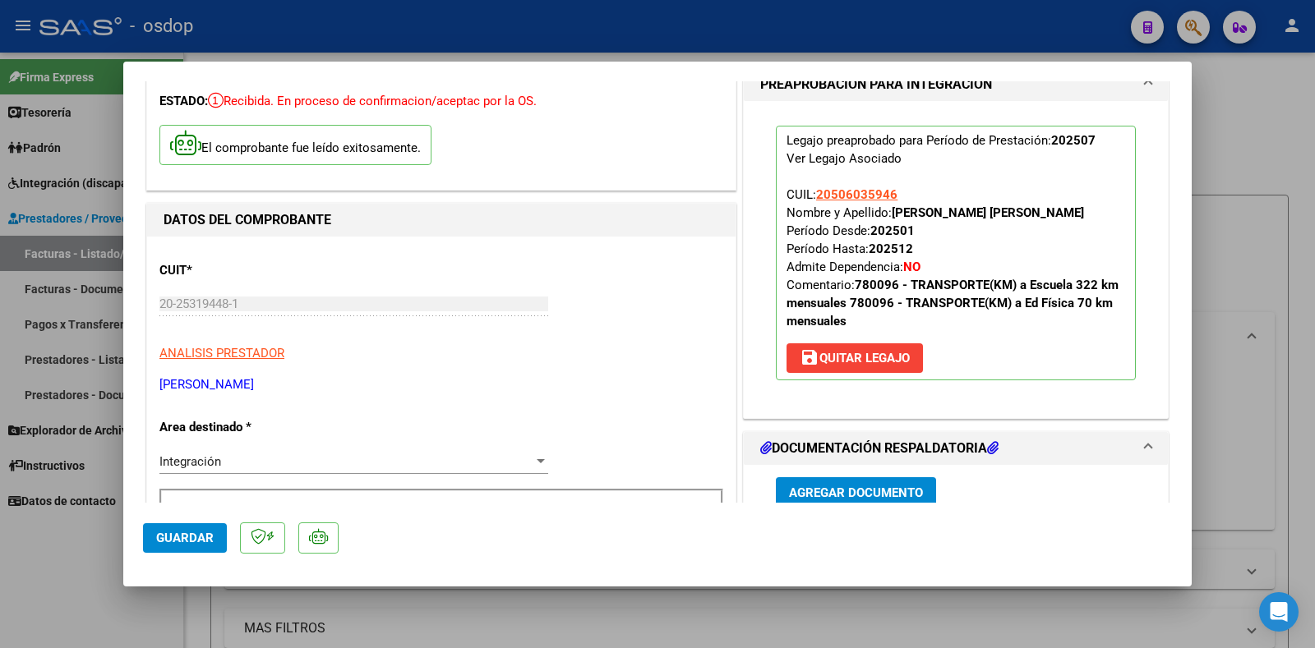
scroll to position [493, 0]
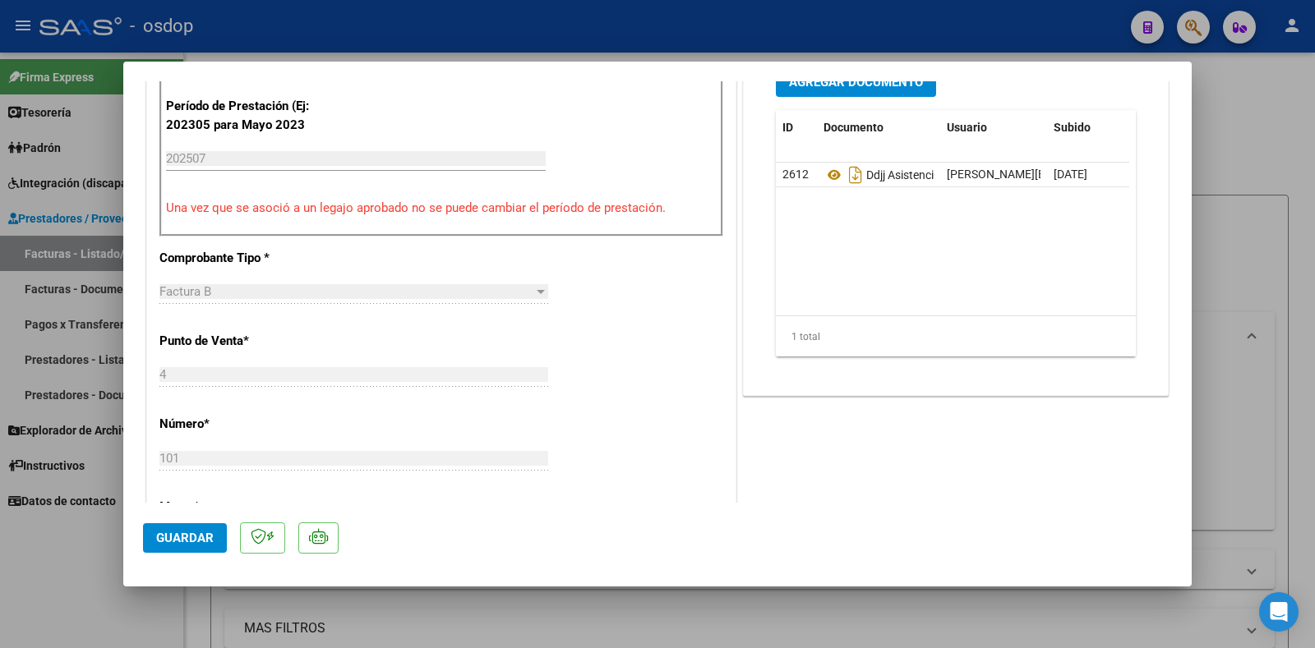
click at [161, 528] on button "Guardar" at bounding box center [185, 538] width 84 height 30
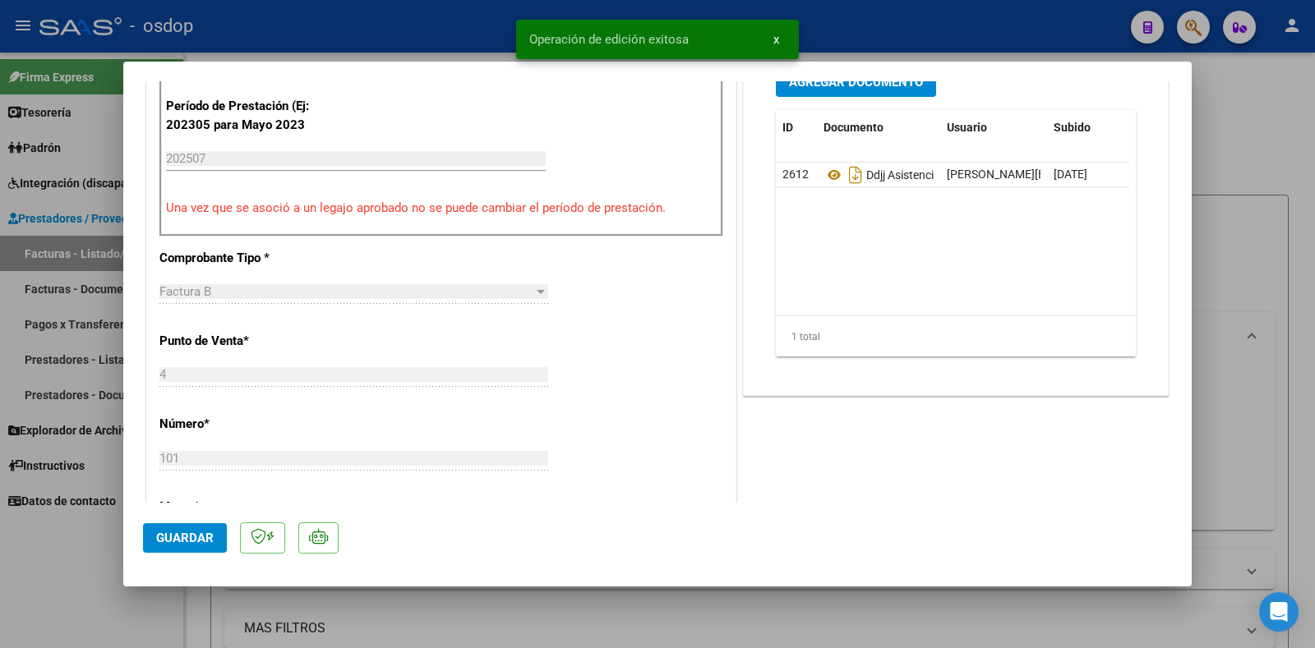
click at [104, 587] on div at bounding box center [657, 324] width 1315 height 648
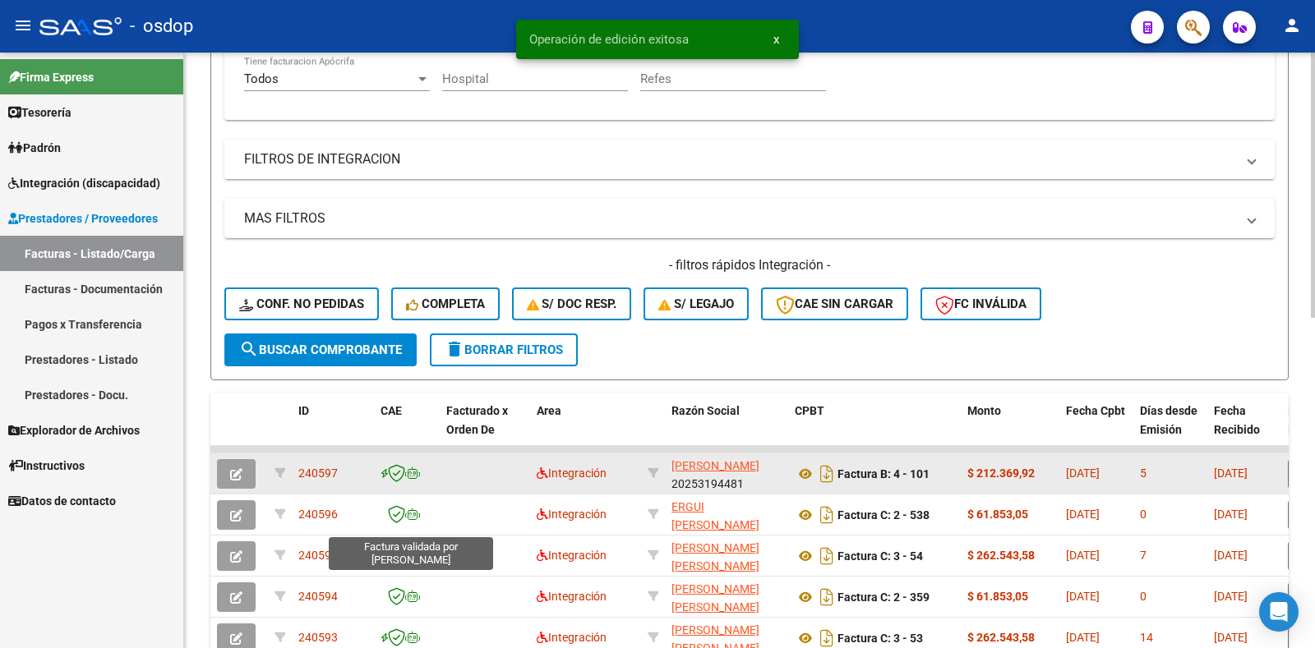
scroll to position [411, 0]
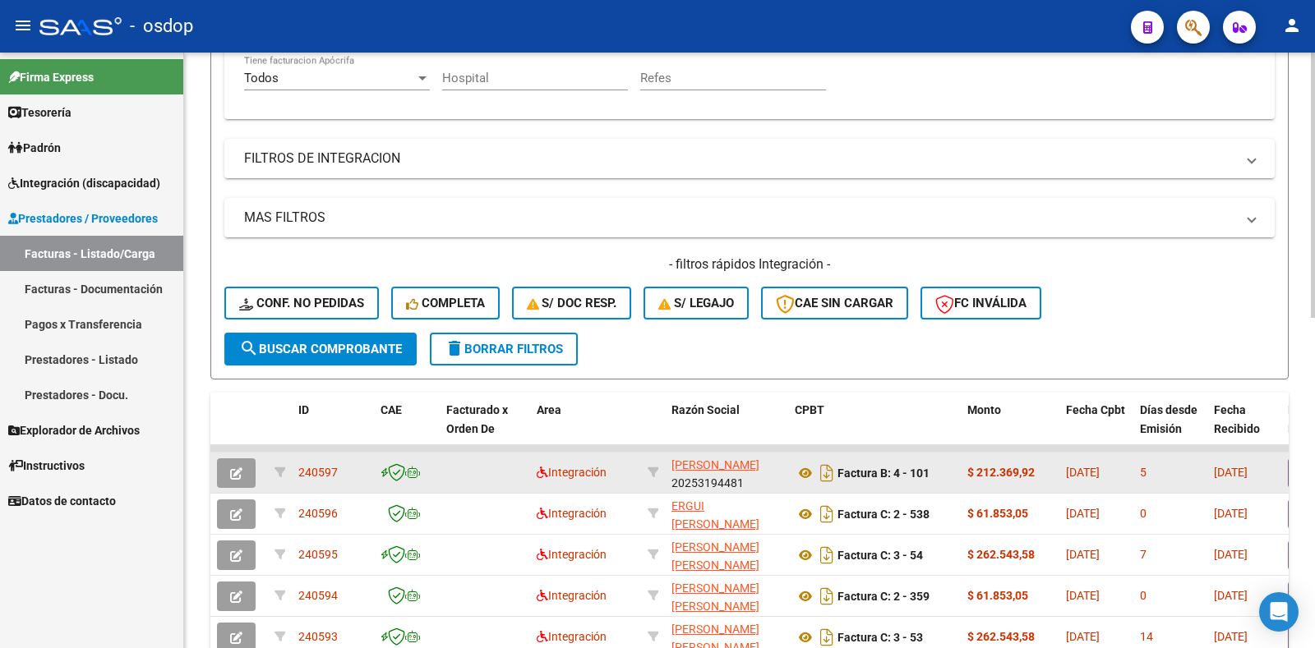
drag, startPoint x: 316, startPoint y: 479, endPoint x: 298, endPoint y: 477, distance: 18.2
click at [298, 477] on div "240597" at bounding box center [332, 472] width 69 height 19
copy span "240597"
